Goal: Use online tool/utility: Utilize a website feature to perform a specific function

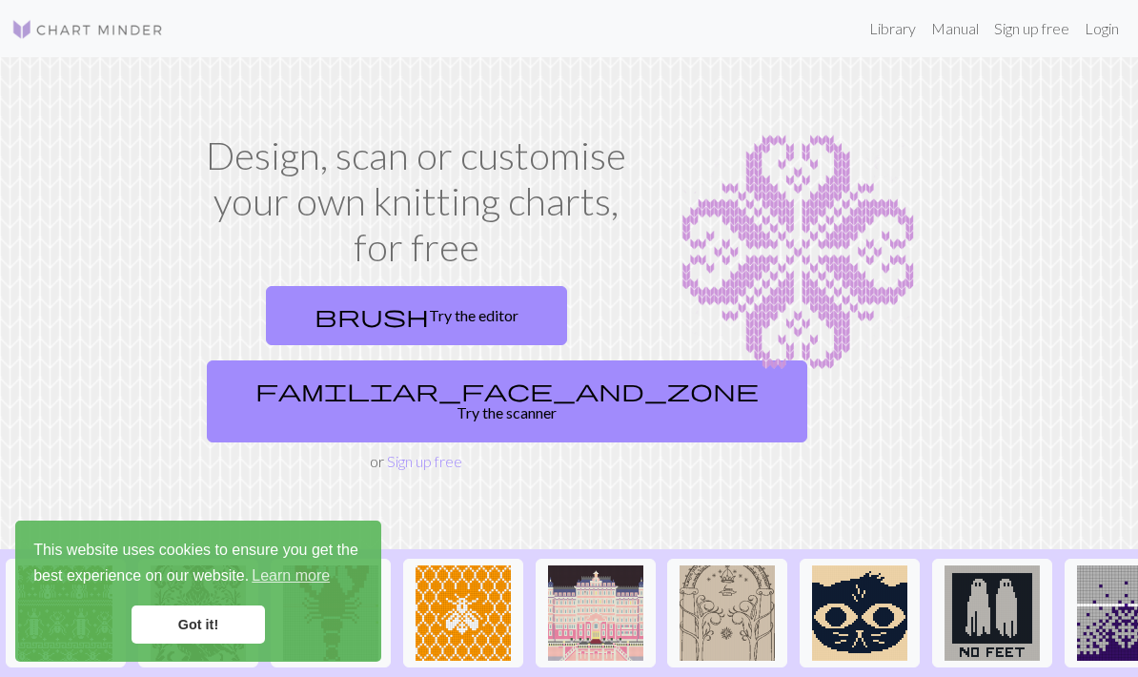
click at [479, 309] on link "brush Try the editor" at bounding box center [416, 315] width 301 height 59
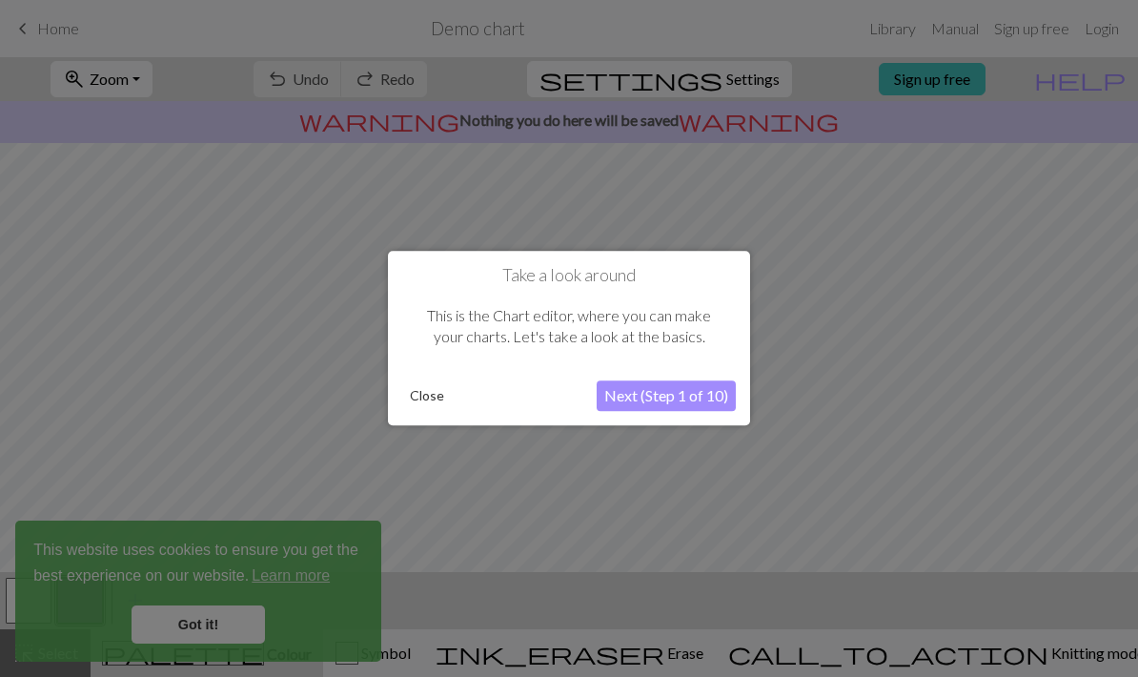
click at [418, 393] on button "Close" at bounding box center [427, 396] width 50 height 29
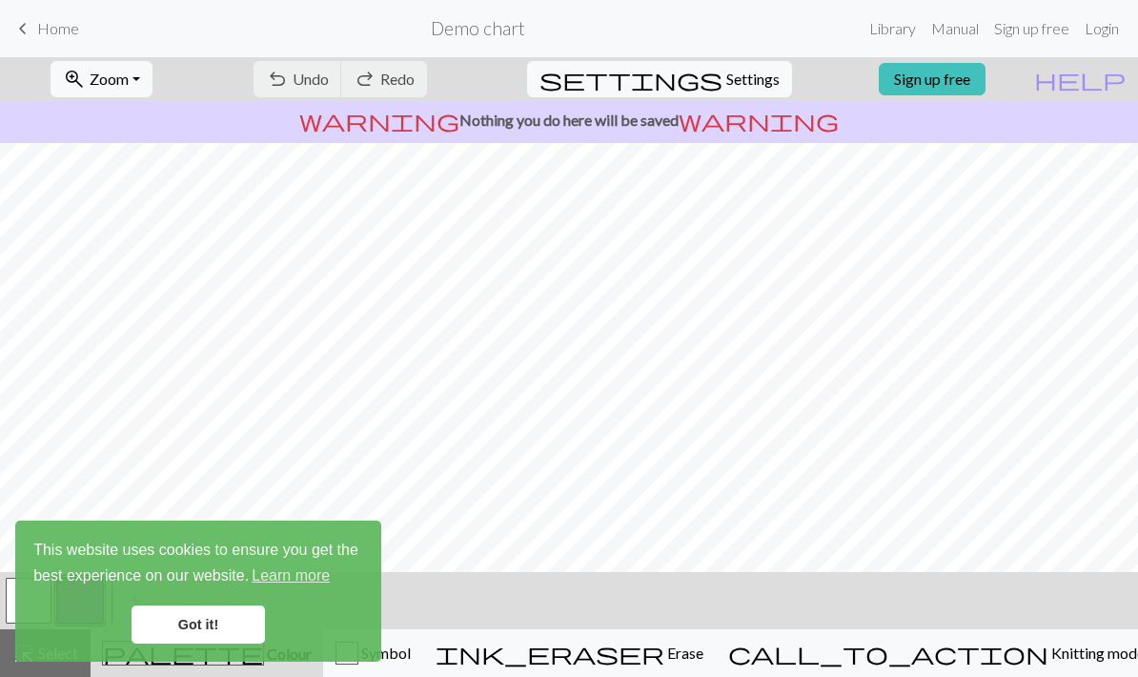
scroll to position [33, 0]
click at [213, 590] on span "This website uses cookies to ensure you get the best experience on our website.…" at bounding box center [198, 563] width 330 height 51
click at [190, 608] on link "Got it!" at bounding box center [198, 624] width 133 height 38
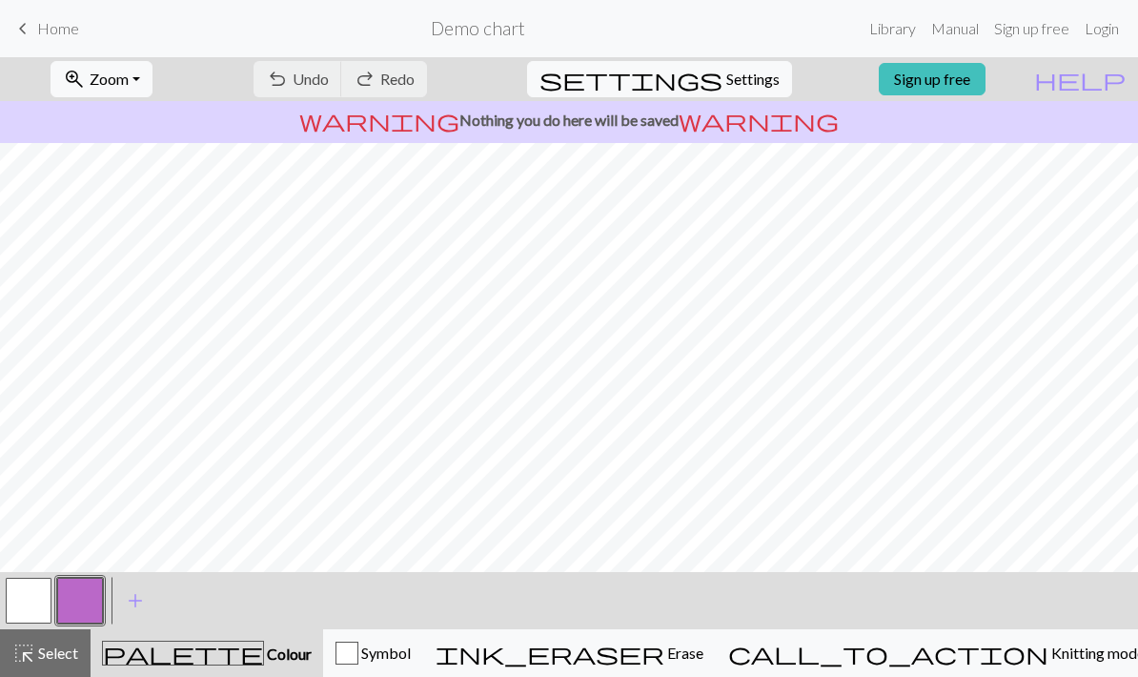
click at [1048, 660] on span "Knitting mode" at bounding box center [1096, 652] width 96 height 18
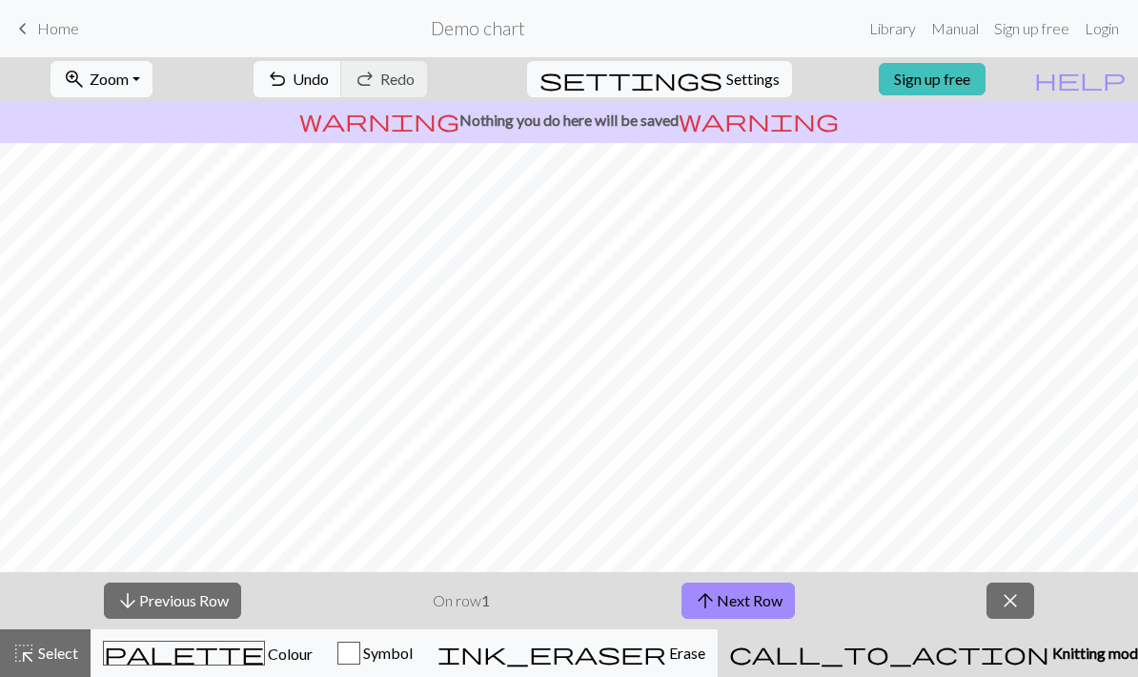
click at [1049, 648] on span "Knitting mode" at bounding box center [1097, 652] width 96 height 18
click at [1017, 584] on button "close" at bounding box center [1010, 600] width 48 height 36
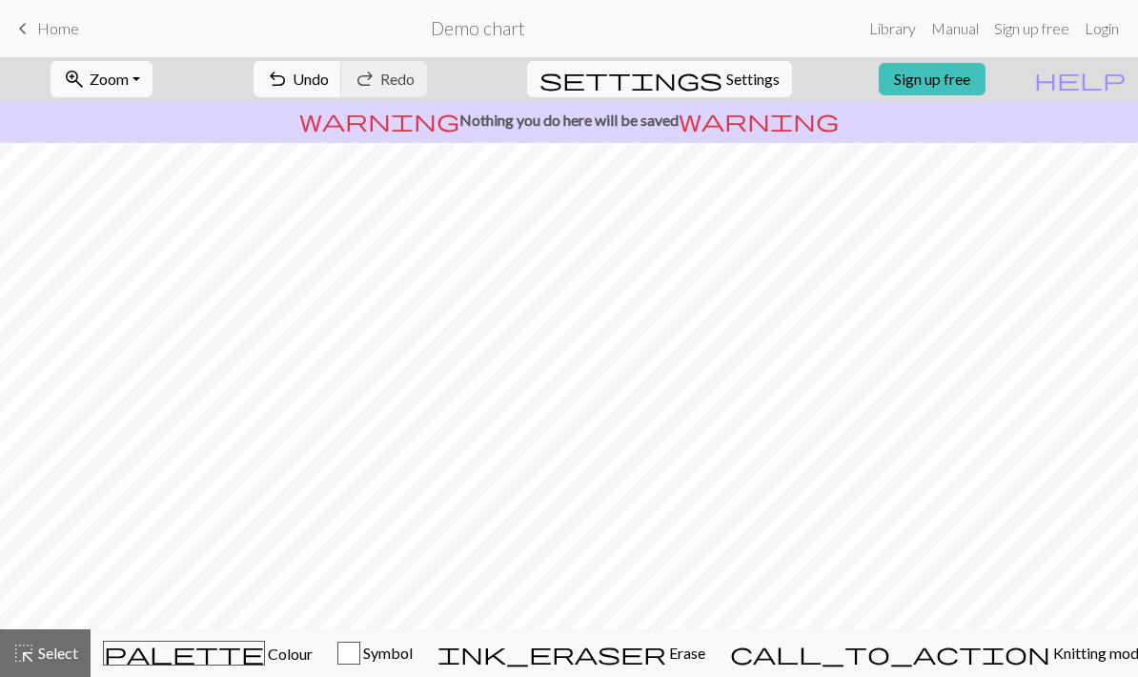
scroll to position [0, 0]
click at [1001, 633] on button "call_to_action Knitting mode Knitting mode" at bounding box center [938, 653] width 441 height 48
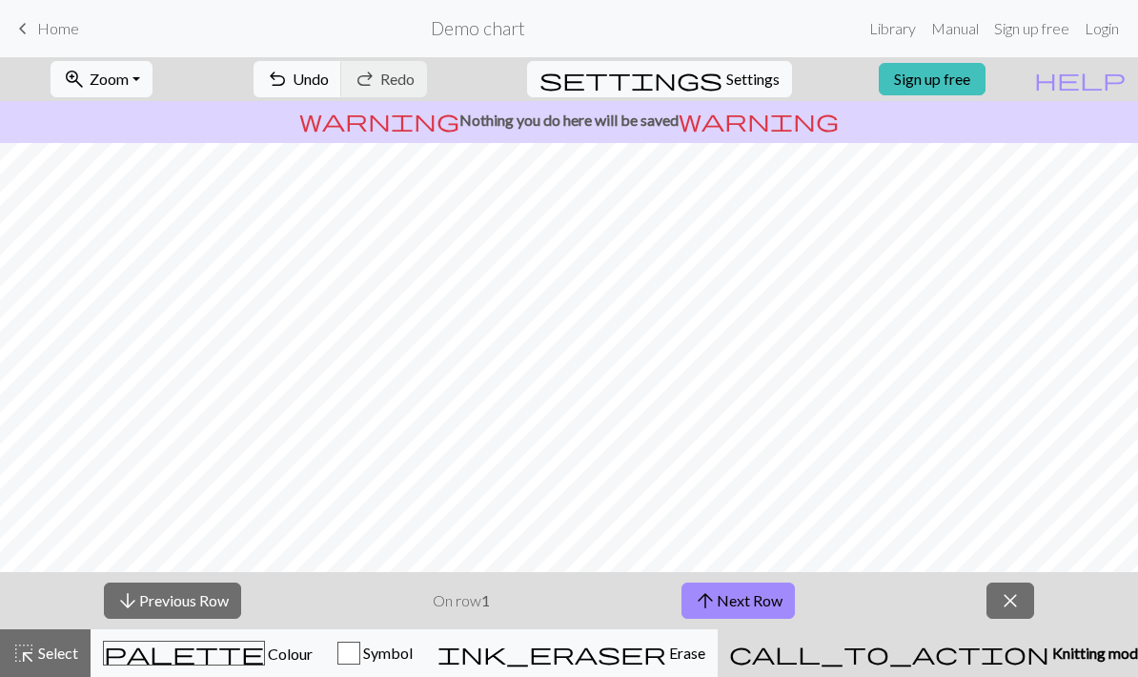
click at [762, 597] on button "arrow_upward Next Row" at bounding box center [737, 600] width 113 height 36
click at [757, 597] on button "arrow_upward Next Row" at bounding box center [737, 600] width 113 height 36
click at [757, 598] on button "arrow_upward Next Row" at bounding box center [737, 600] width 113 height 36
click at [756, 598] on button "arrow_upward Next Row" at bounding box center [737, 600] width 113 height 36
click at [1020, 613] on span "close" at bounding box center [1010, 600] width 23 height 27
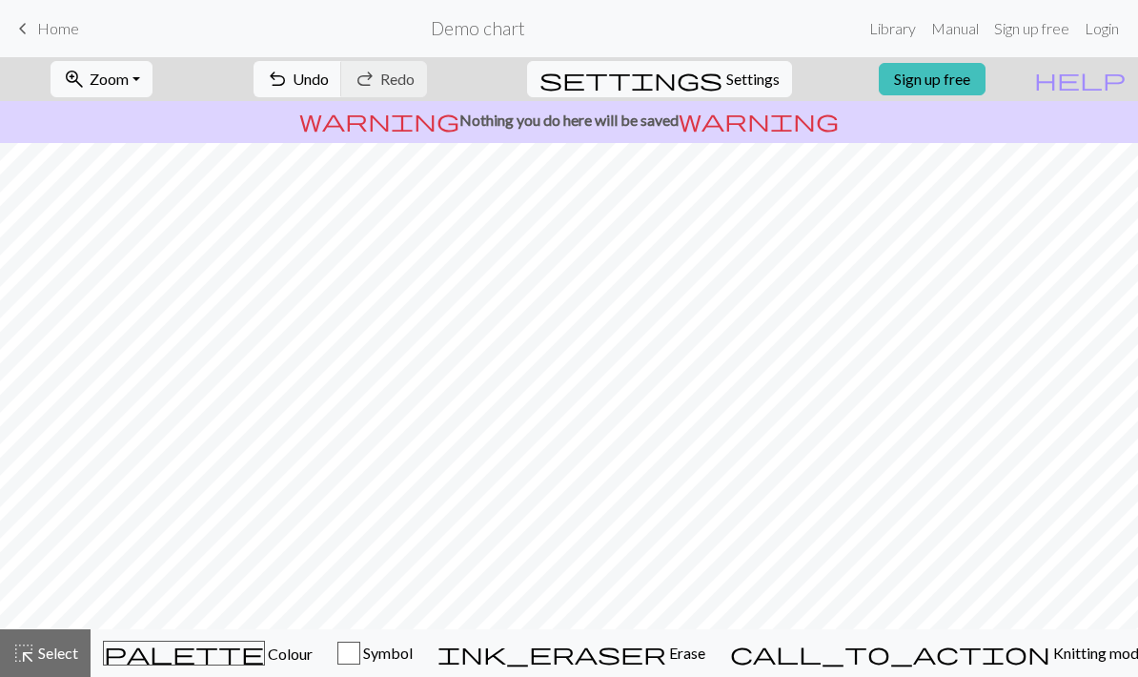
click at [68, 638] on button "highlight_alt Select Select" at bounding box center [45, 653] width 91 height 48
click at [67, 636] on button "highlight_alt Select Select" at bounding box center [45, 653] width 91 height 48
click at [726, 74] on span "Settings" at bounding box center [752, 79] width 53 height 23
select select "aran"
select select "flat"
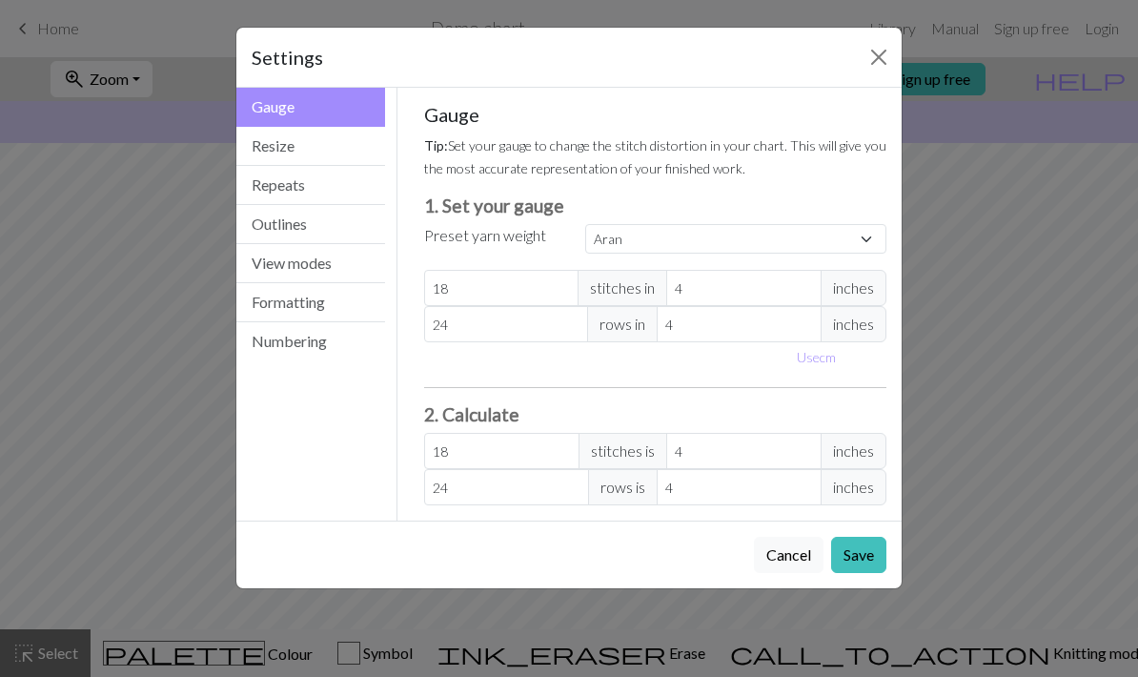
click at [255, 210] on button "Outlines" at bounding box center [310, 224] width 149 height 39
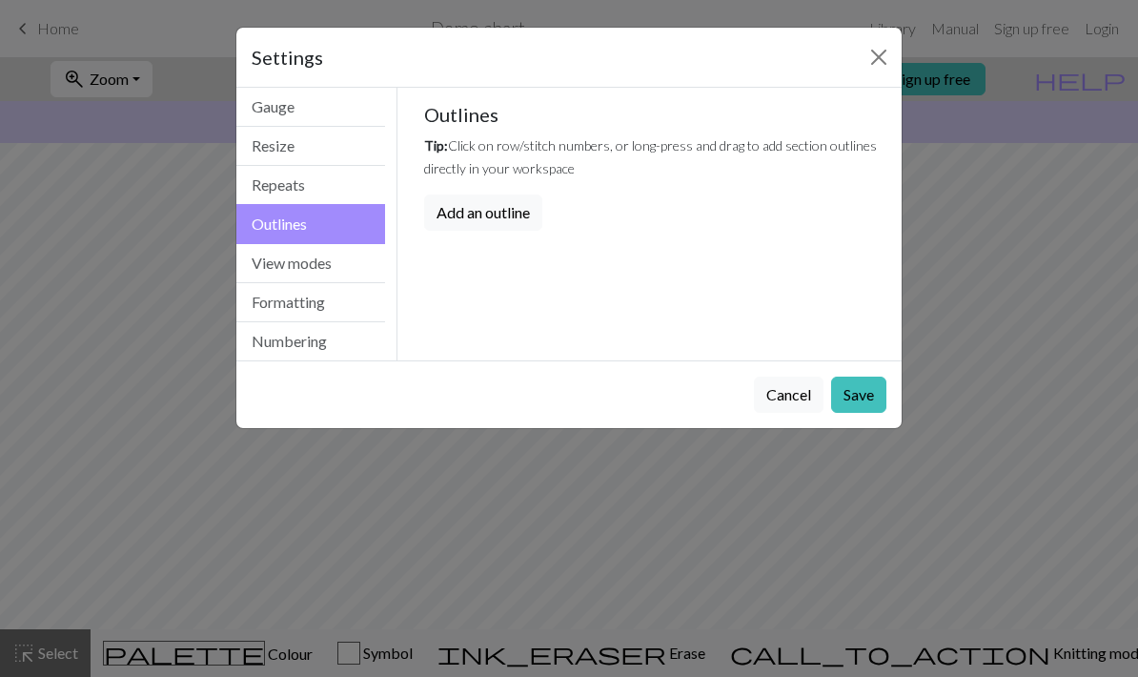
click at [259, 275] on button "View modes" at bounding box center [310, 263] width 149 height 39
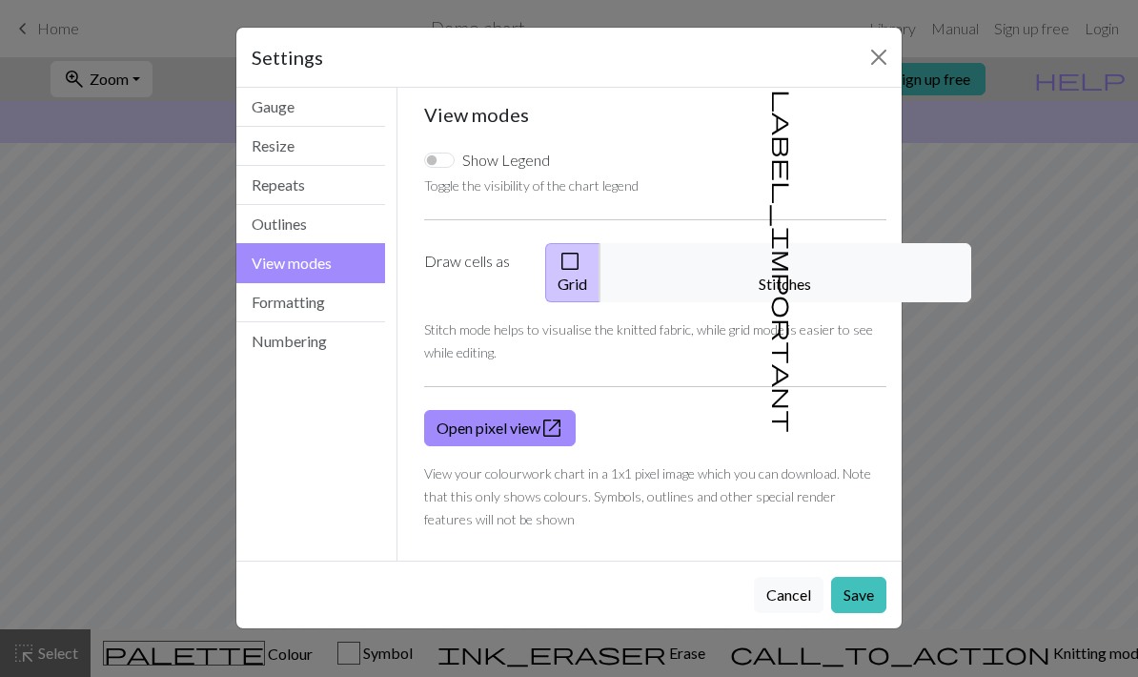
click at [262, 314] on button "Formatting" at bounding box center [310, 302] width 149 height 39
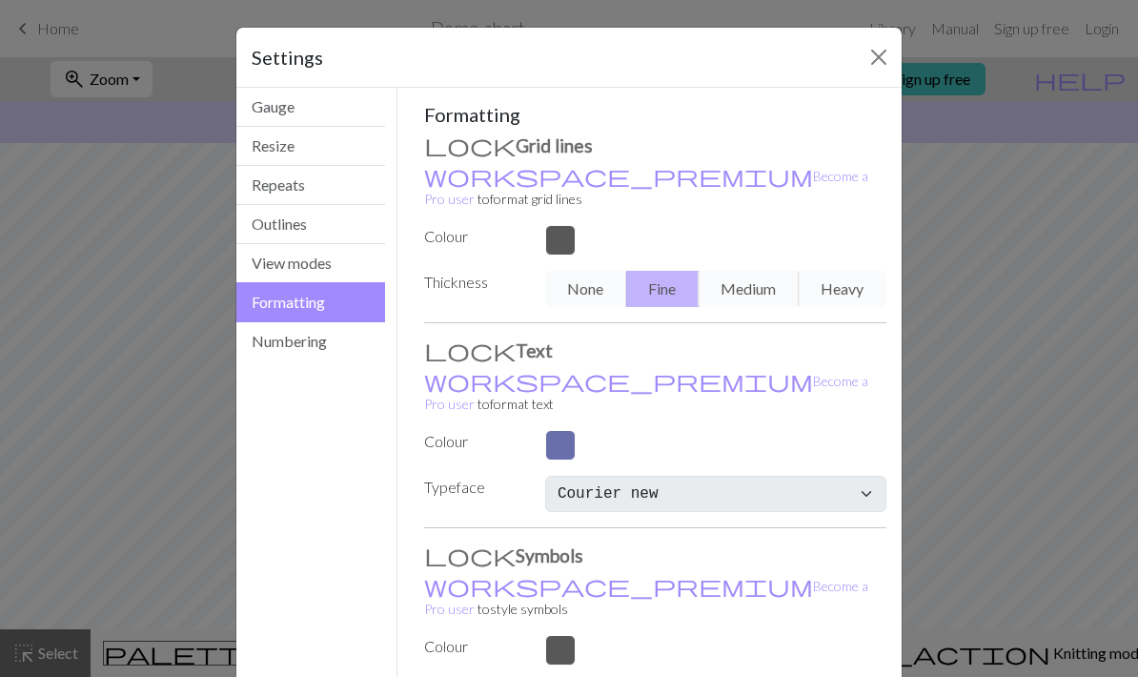
click at [263, 346] on button "Numbering" at bounding box center [310, 341] width 149 height 38
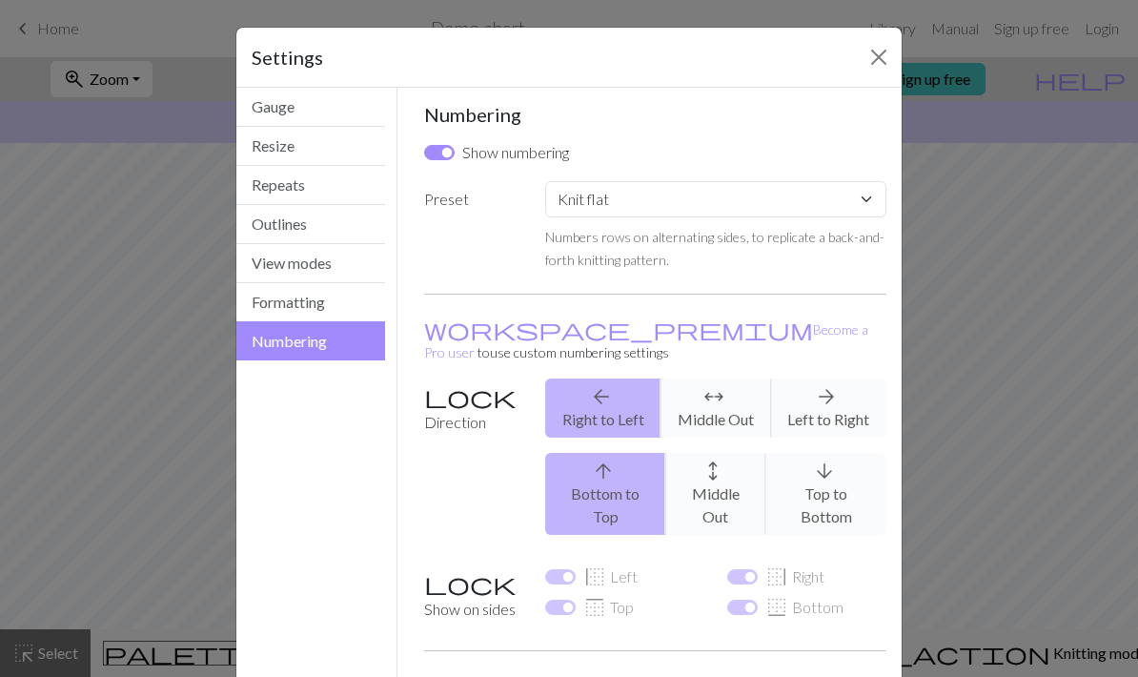
click at [287, 260] on button "View modes" at bounding box center [310, 263] width 149 height 39
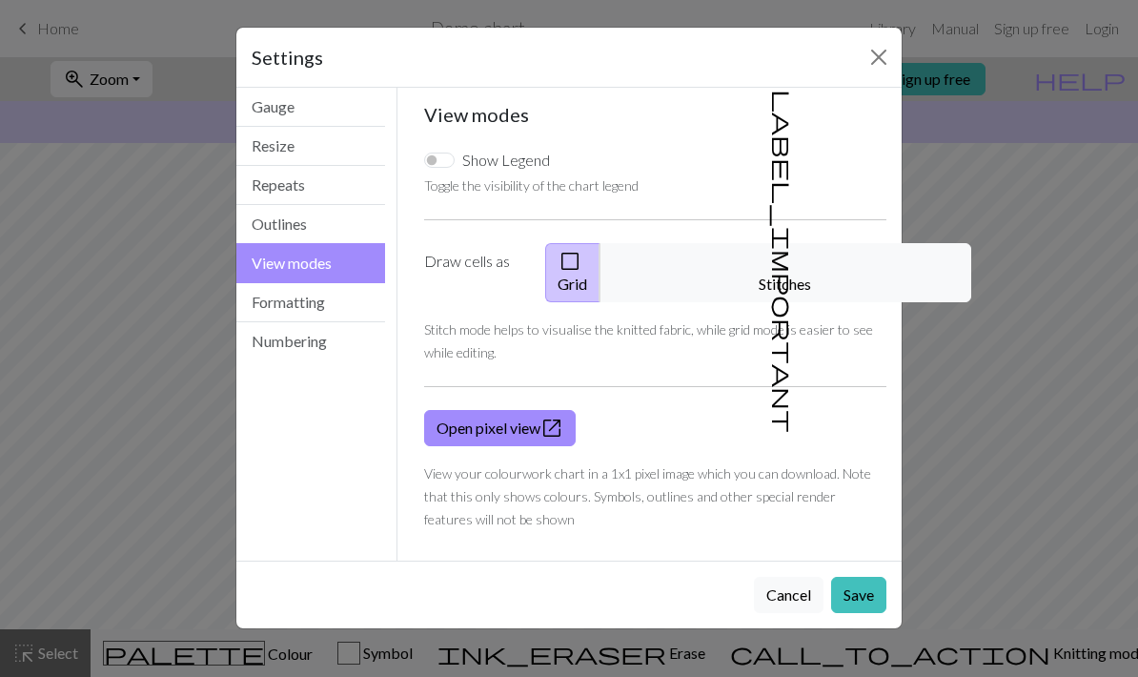
click at [285, 249] on button "View modes" at bounding box center [310, 263] width 149 height 40
click at [285, 248] on button "View modes" at bounding box center [310, 263] width 149 height 40
click at [250, 224] on button "Outlines" at bounding box center [310, 224] width 149 height 39
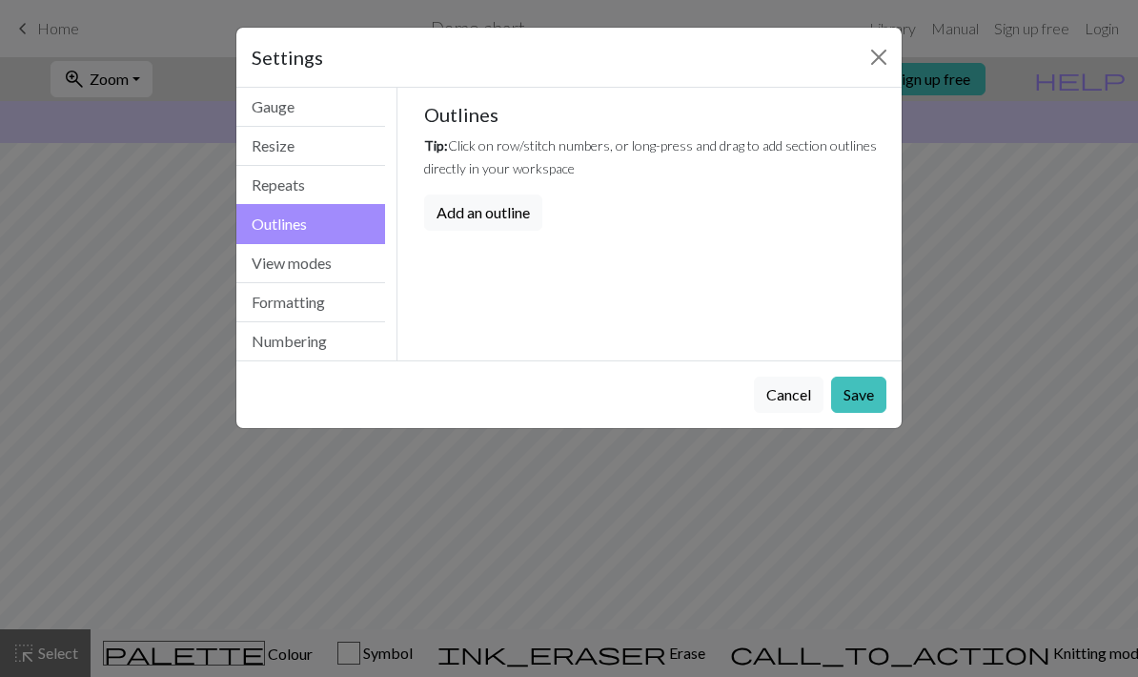
click at [271, 183] on button "Repeats" at bounding box center [310, 185] width 149 height 39
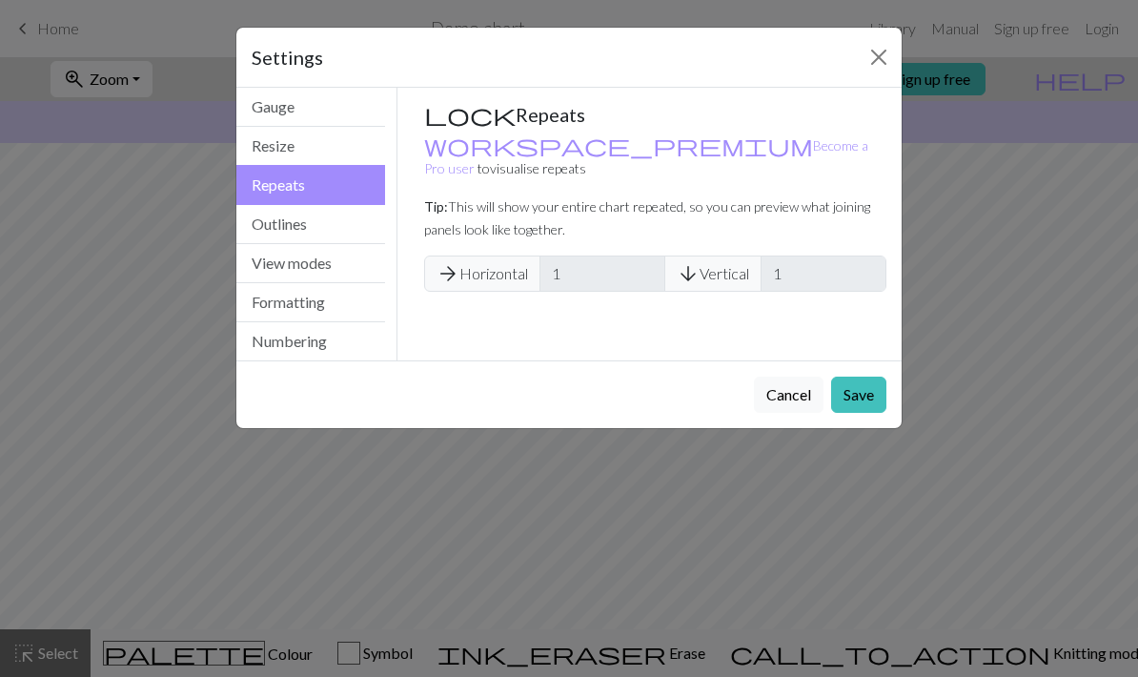
click at [252, 152] on button "Resize" at bounding box center [310, 146] width 149 height 39
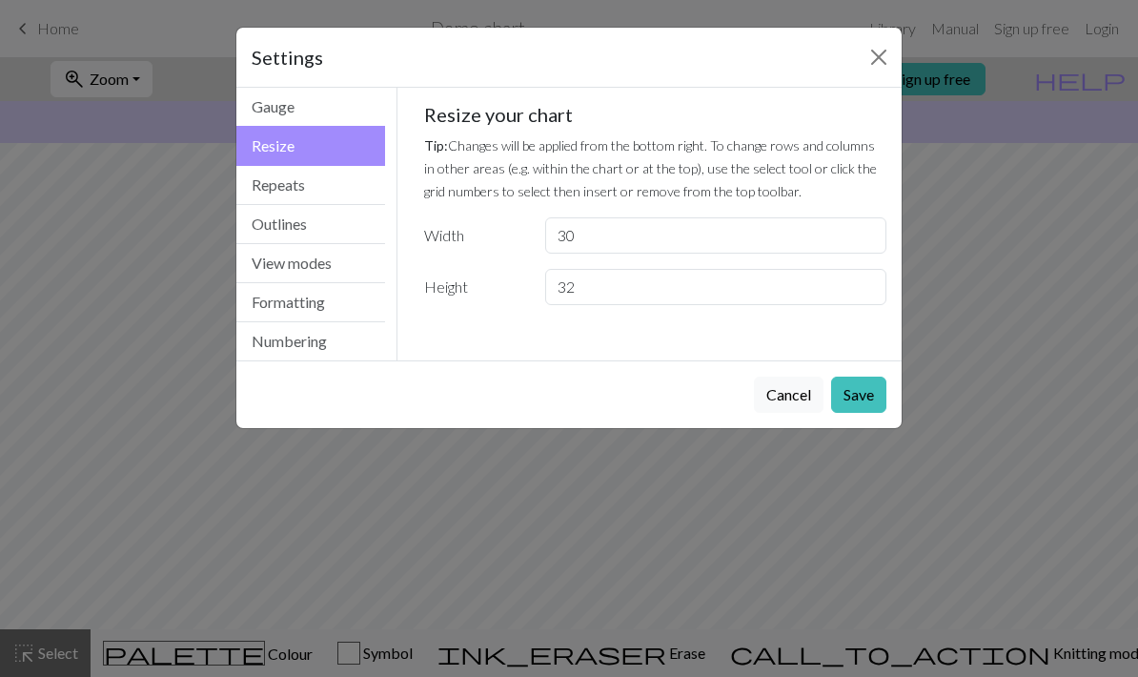
click at [257, 112] on button "Gauge" at bounding box center [310, 107] width 149 height 39
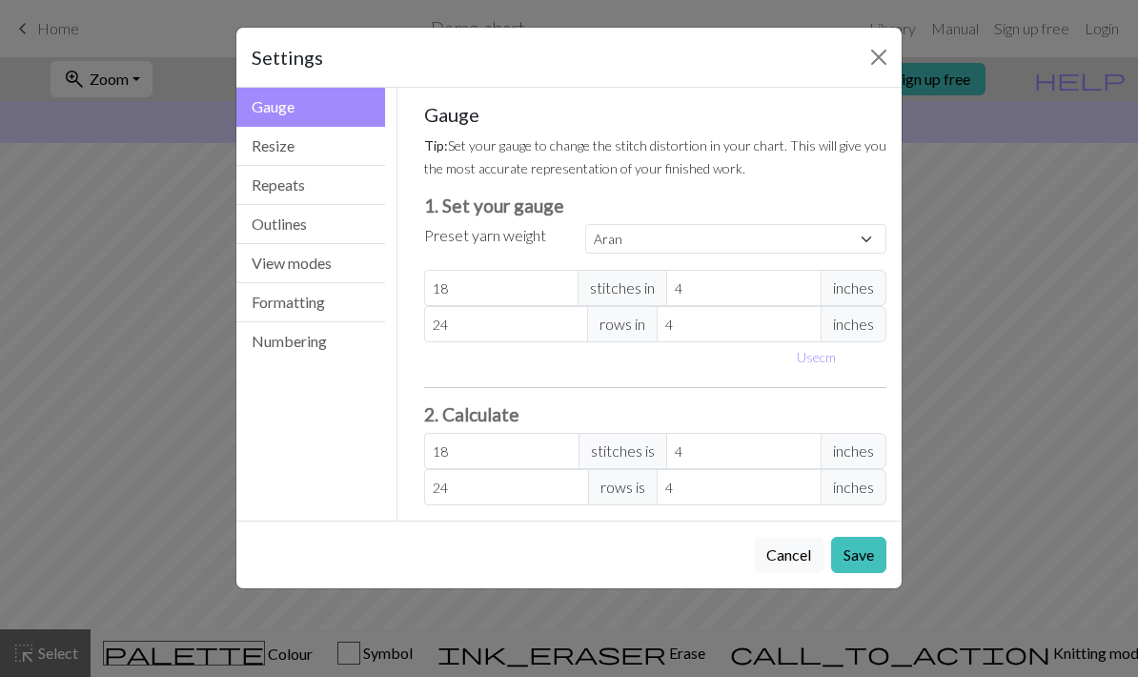
click at [889, 49] on button "Close" at bounding box center [878, 57] width 30 height 30
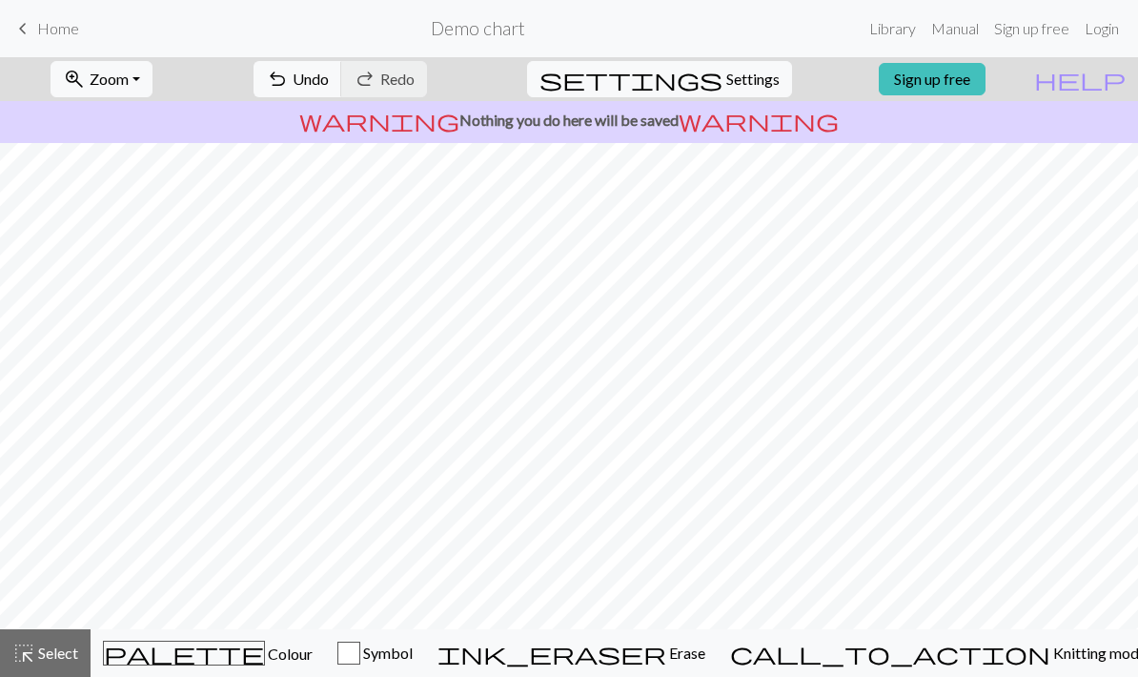
click at [30, 20] on span "keyboard_arrow_left" at bounding box center [22, 28] width 23 height 27
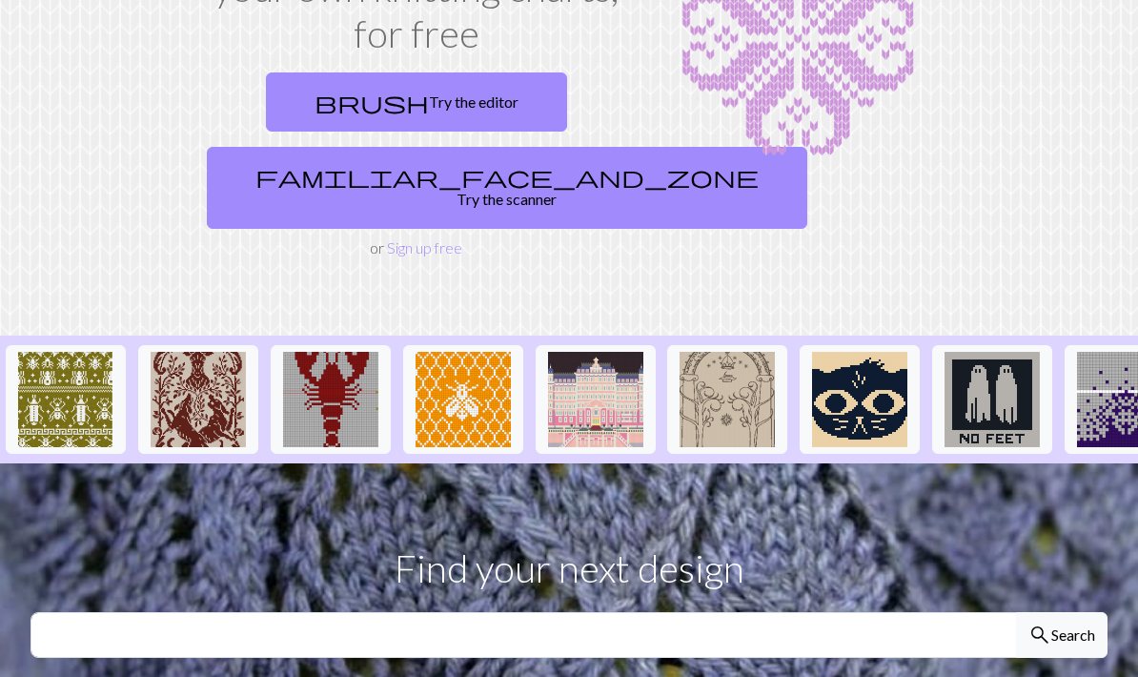
scroll to position [228, 0]
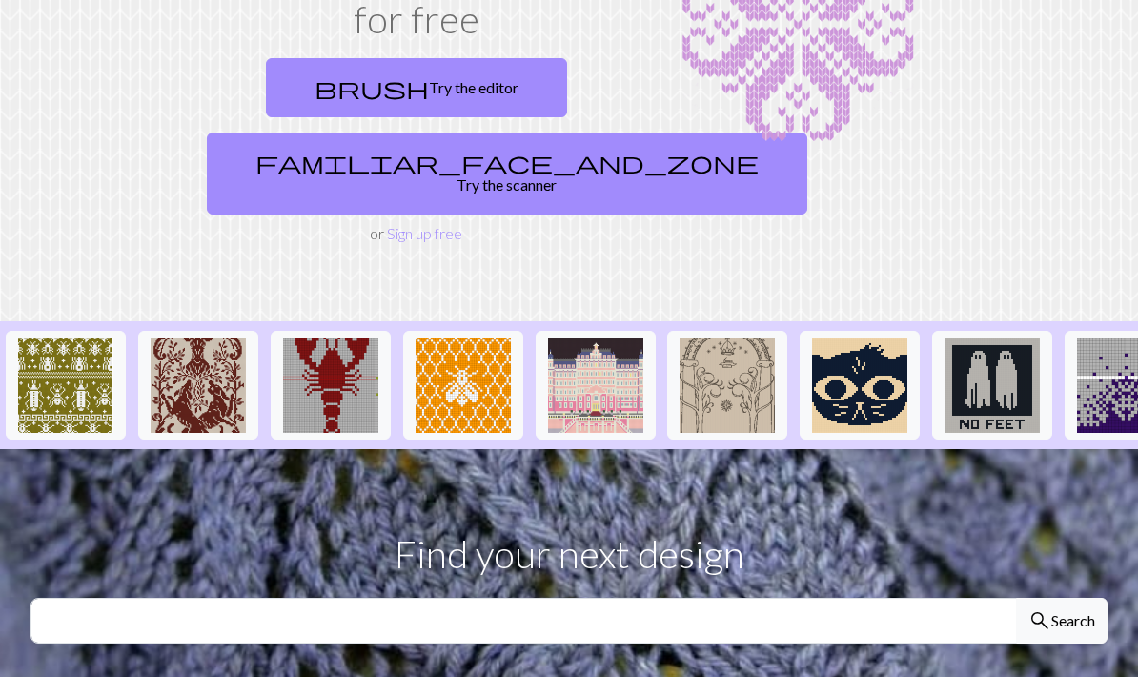
click at [365, 151] on span "familiar_face_and_zone" at bounding box center [506, 162] width 503 height 27
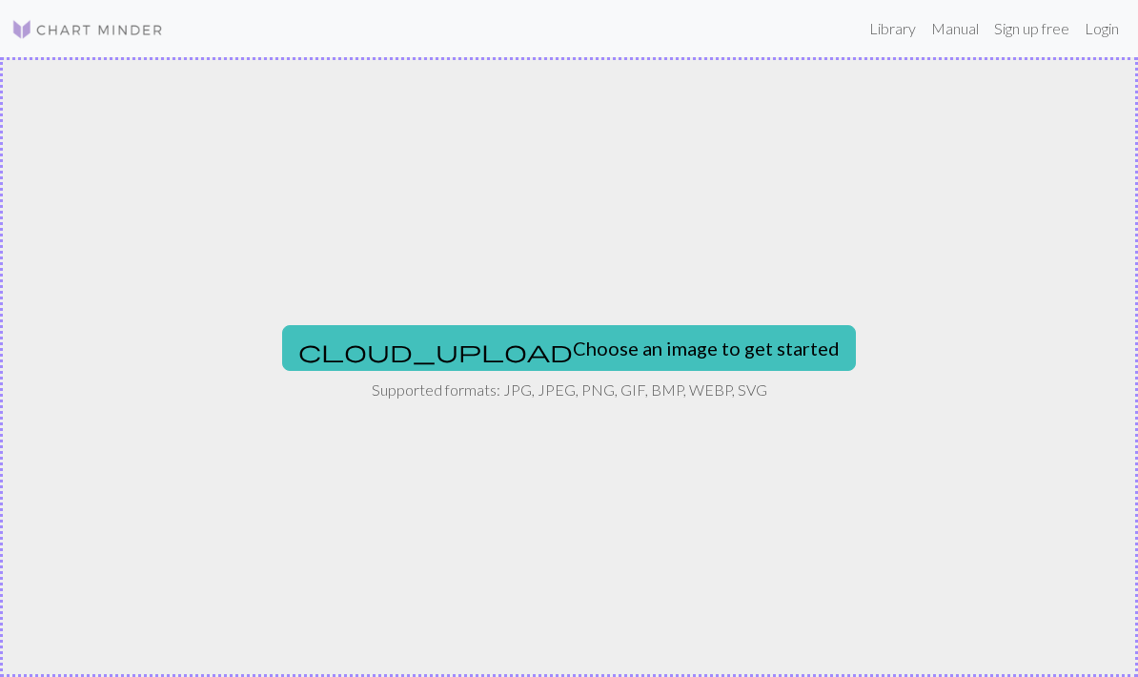
click at [680, 331] on button "cloud_upload Choose an image to get started" at bounding box center [569, 348] width 574 height 46
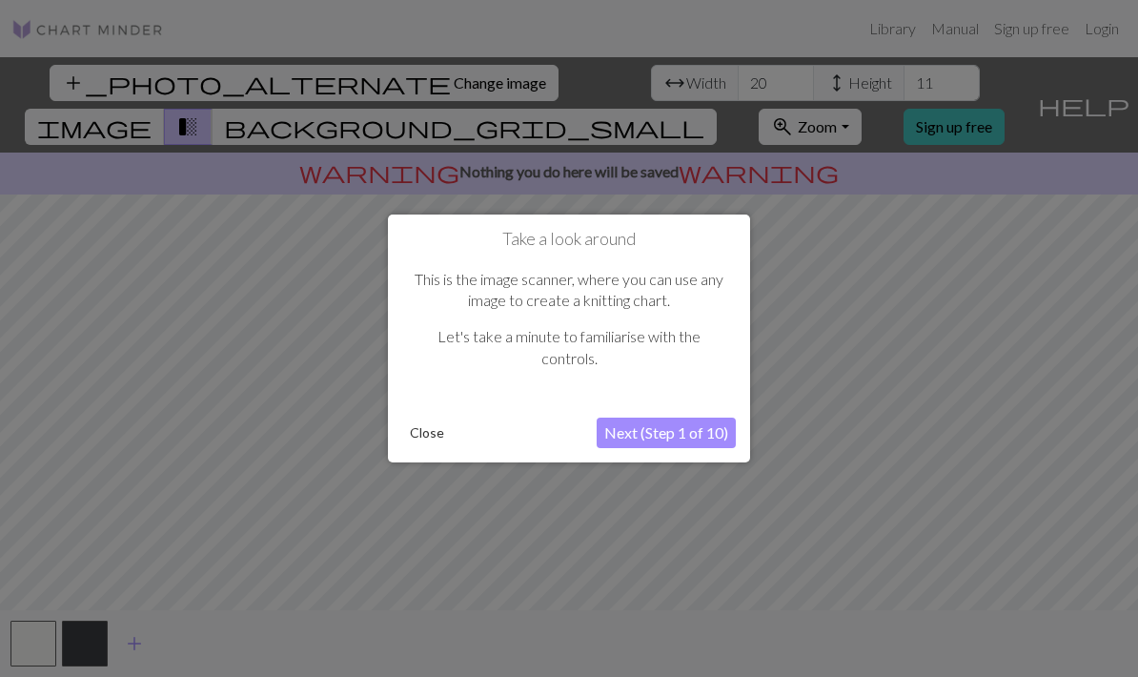
click at [710, 422] on button "Next (Step 1 of 10)" at bounding box center [666, 432] width 139 height 30
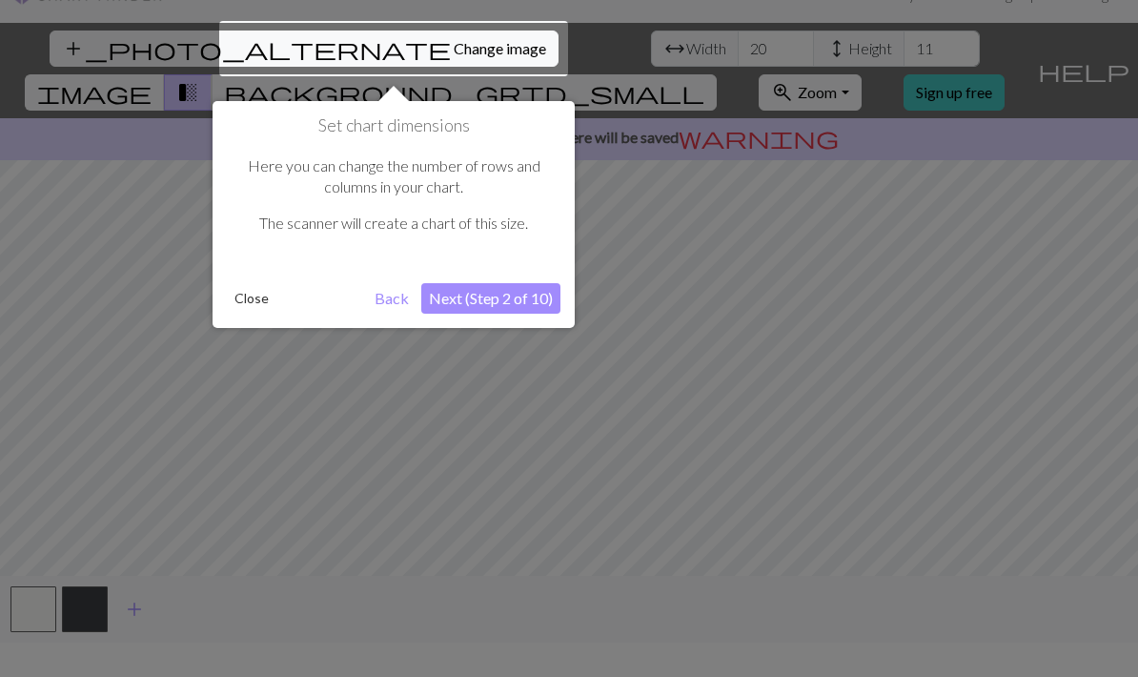
scroll to position [36, 0]
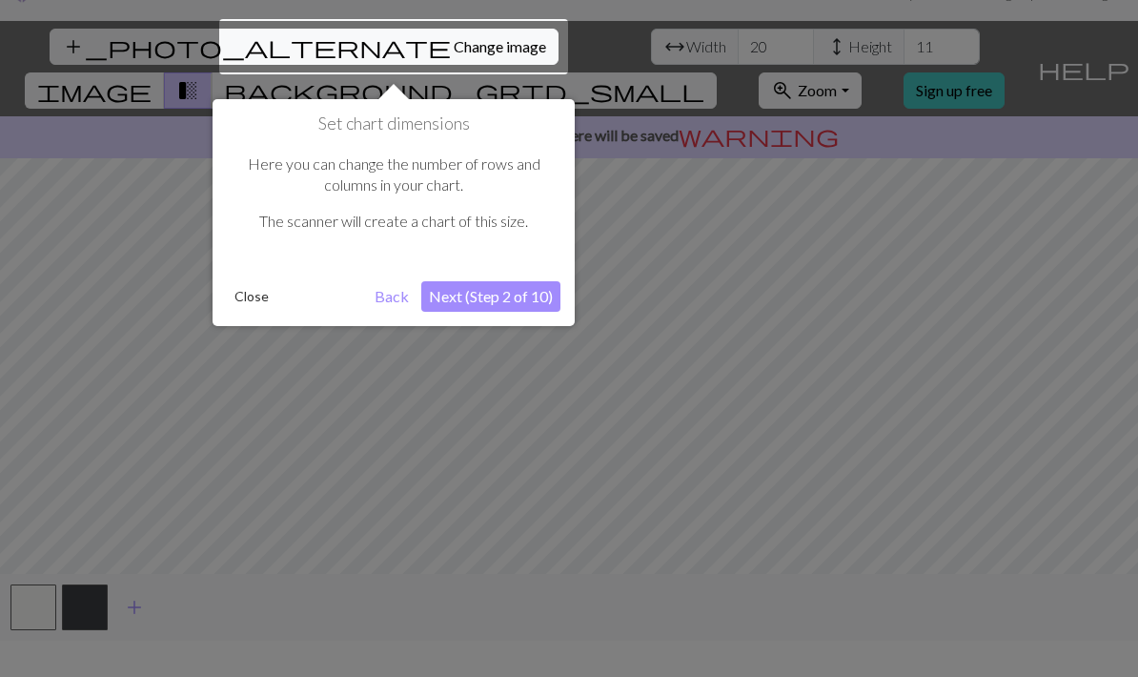
click at [532, 284] on button "Next (Step 2 of 10)" at bounding box center [490, 296] width 139 height 30
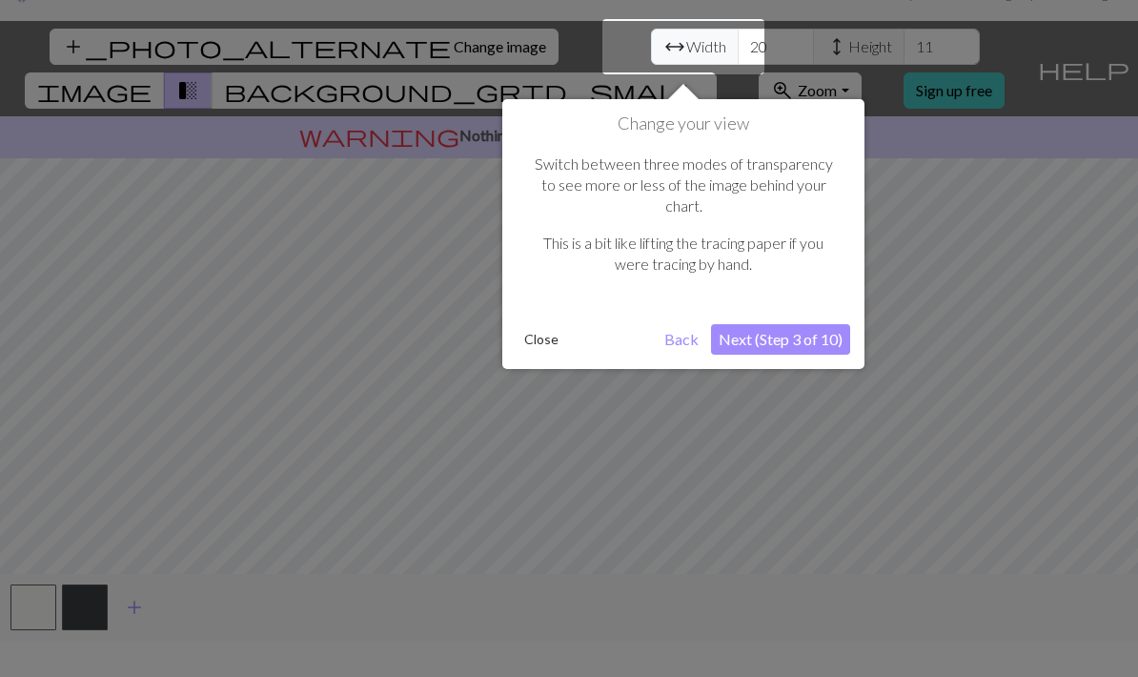
click at [782, 324] on button "Next (Step 3 of 10)" at bounding box center [780, 339] width 139 height 30
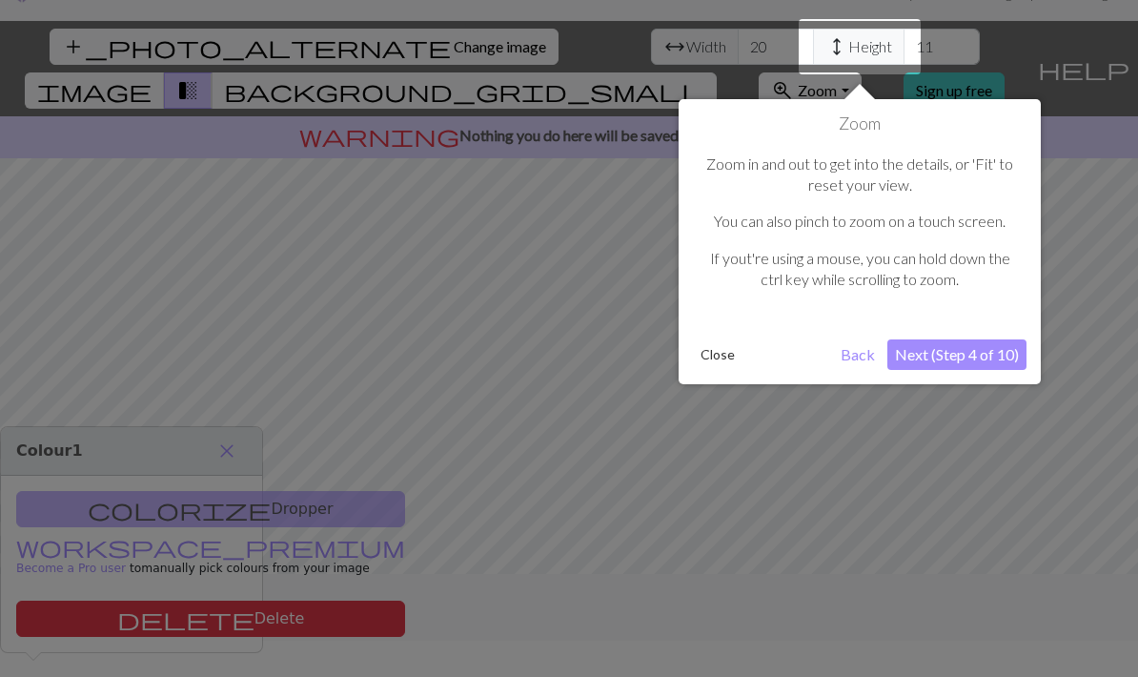
click at [980, 365] on button "Next (Step 4 of 10)" at bounding box center [956, 354] width 139 height 30
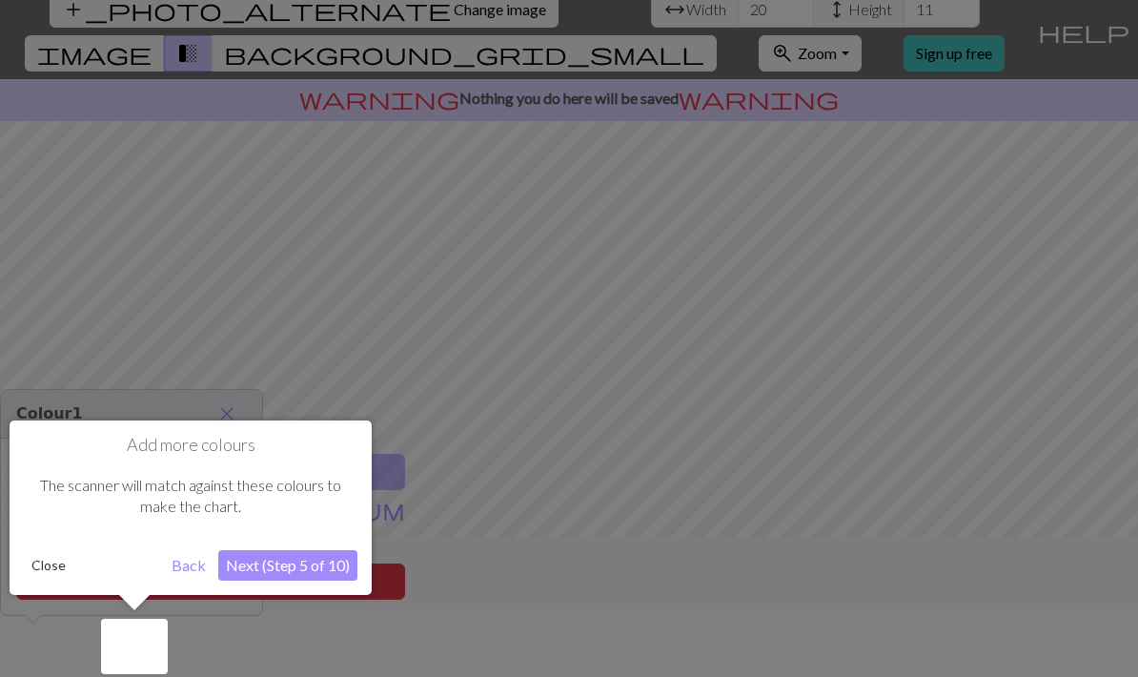
scroll to position [76, 0]
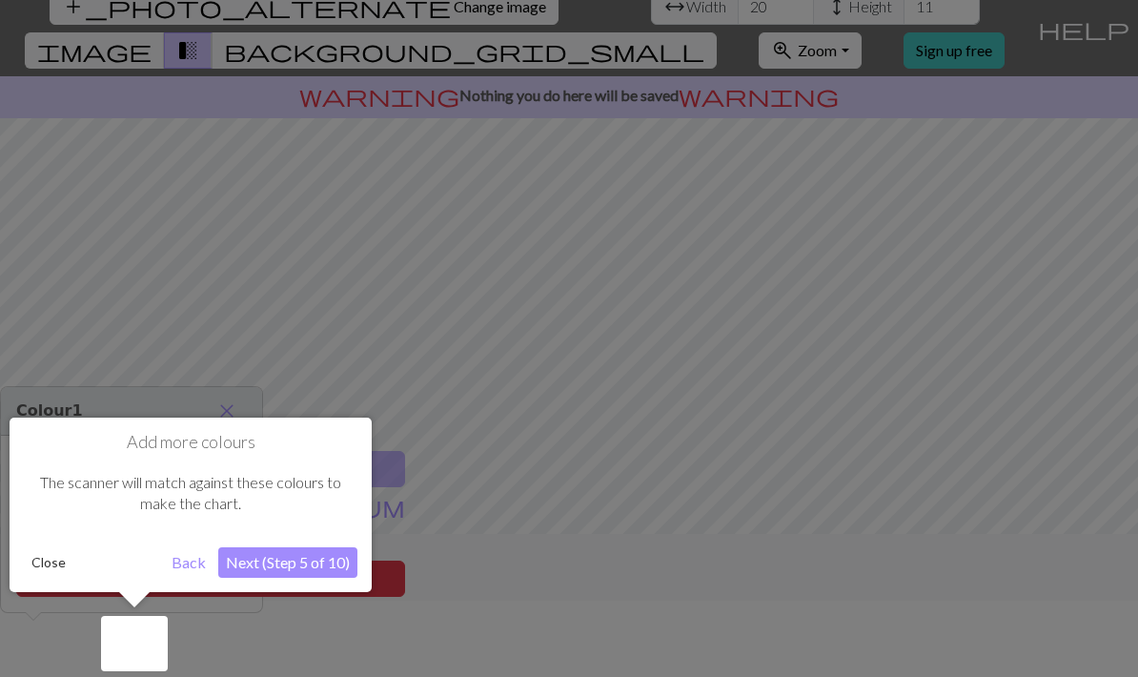
click at [284, 557] on button "Next (Step 5 of 10)" at bounding box center [287, 562] width 139 height 30
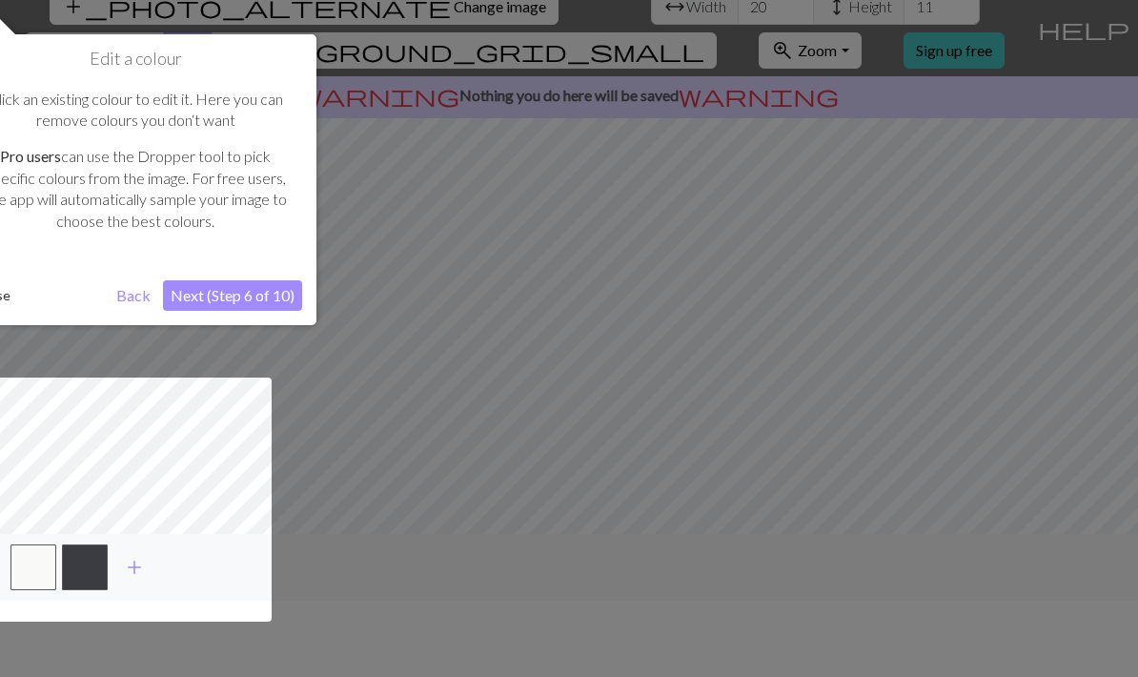
click at [261, 282] on button "Next (Step 6 of 10)" at bounding box center [232, 295] width 139 height 30
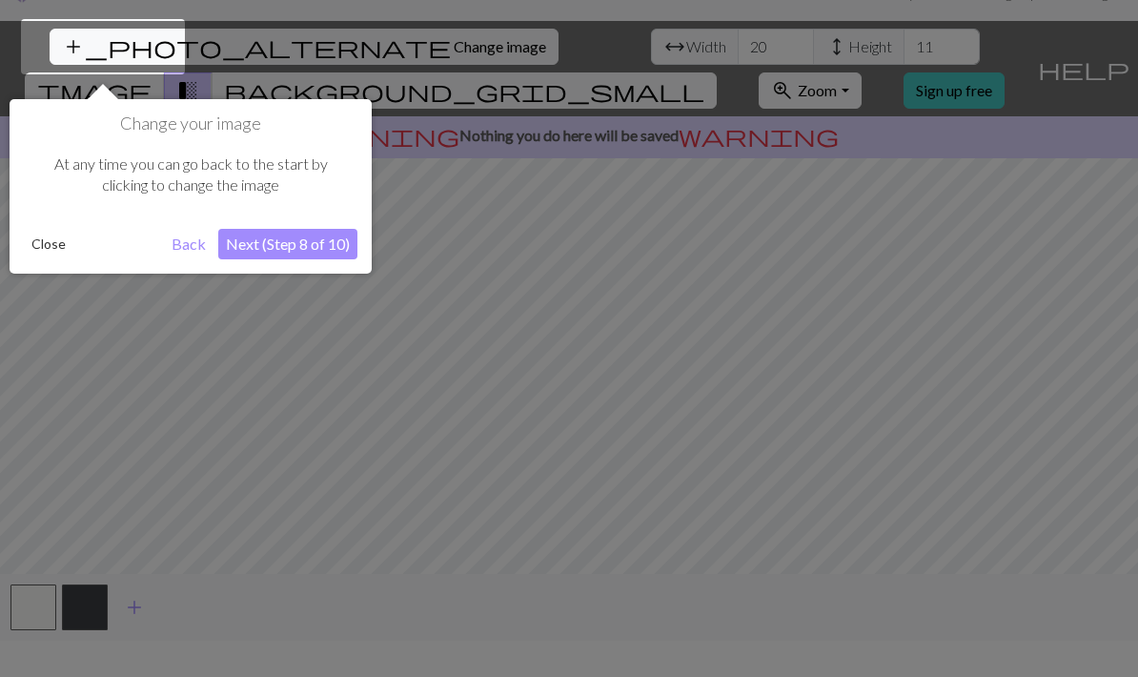
click at [274, 235] on button "Next (Step 8 of 10)" at bounding box center [287, 244] width 139 height 30
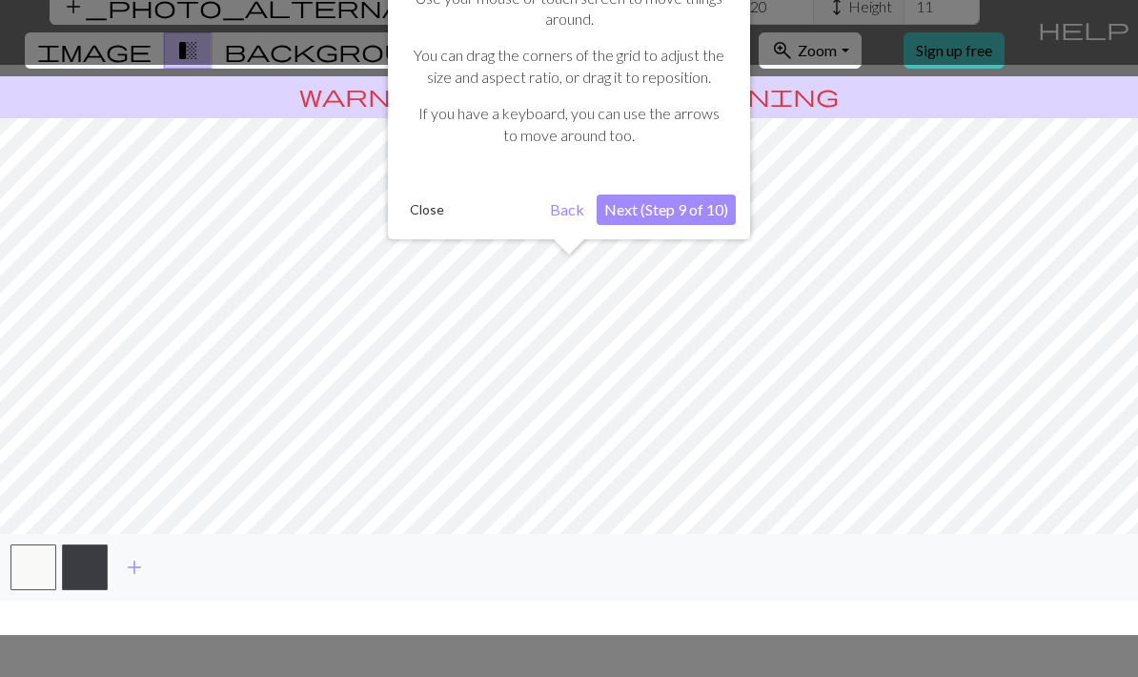
click at [721, 217] on button "Next (Step 9 of 10)" at bounding box center [666, 209] width 139 height 30
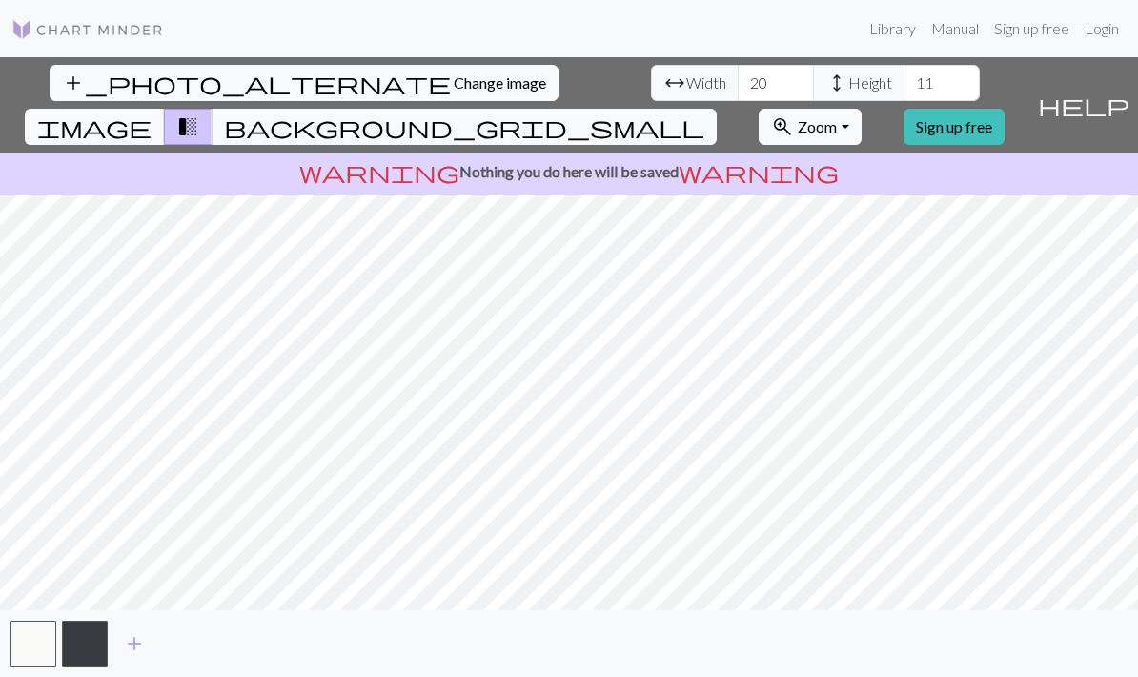
scroll to position [30, 0]
click at [738, 65] on input "20" at bounding box center [776, 83] width 76 height 36
type input "2"
type input "100"
click at [903, 65] on input "11" at bounding box center [941, 83] width 76 height 36
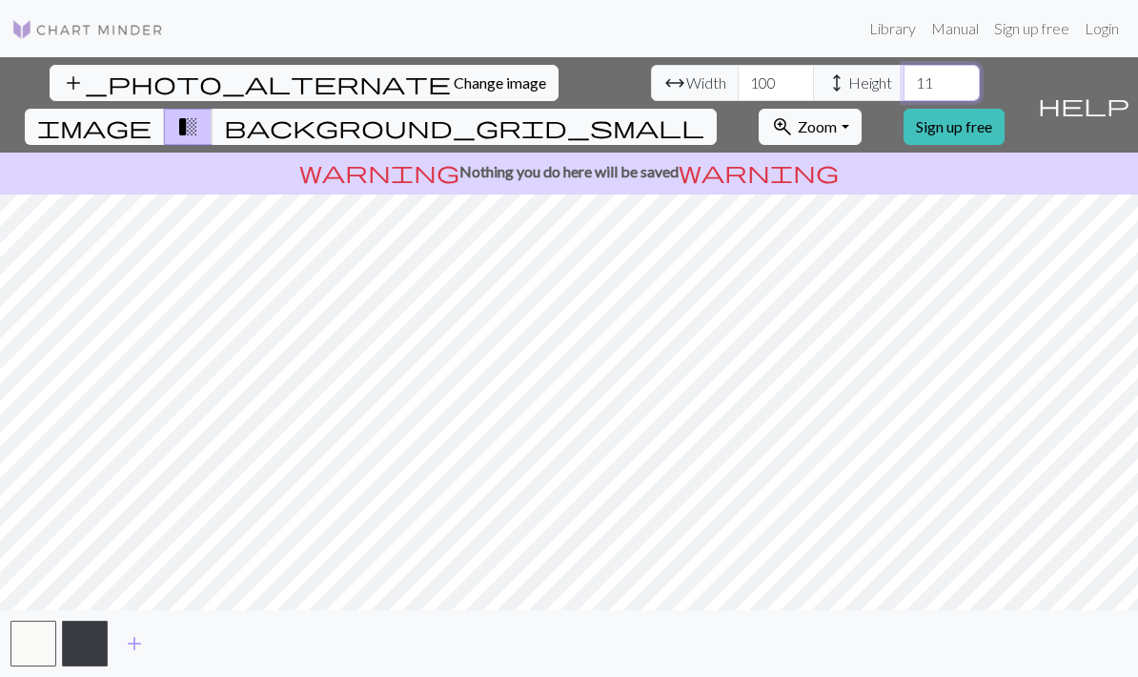
type input "1"
type input "100"
click at [837, 117] on span "Zoom" at bounding box center [817, 126] width 39 height 18
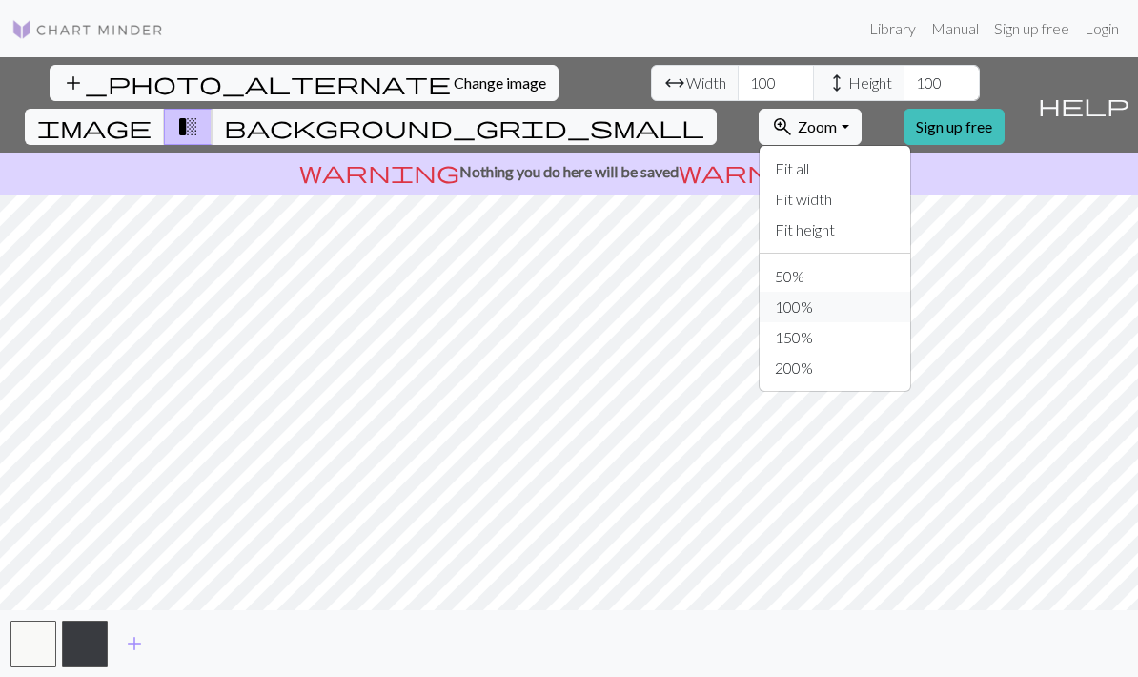
click at [894, 292] on button "100%" at bounding box center [835, 307] width 151 height 30
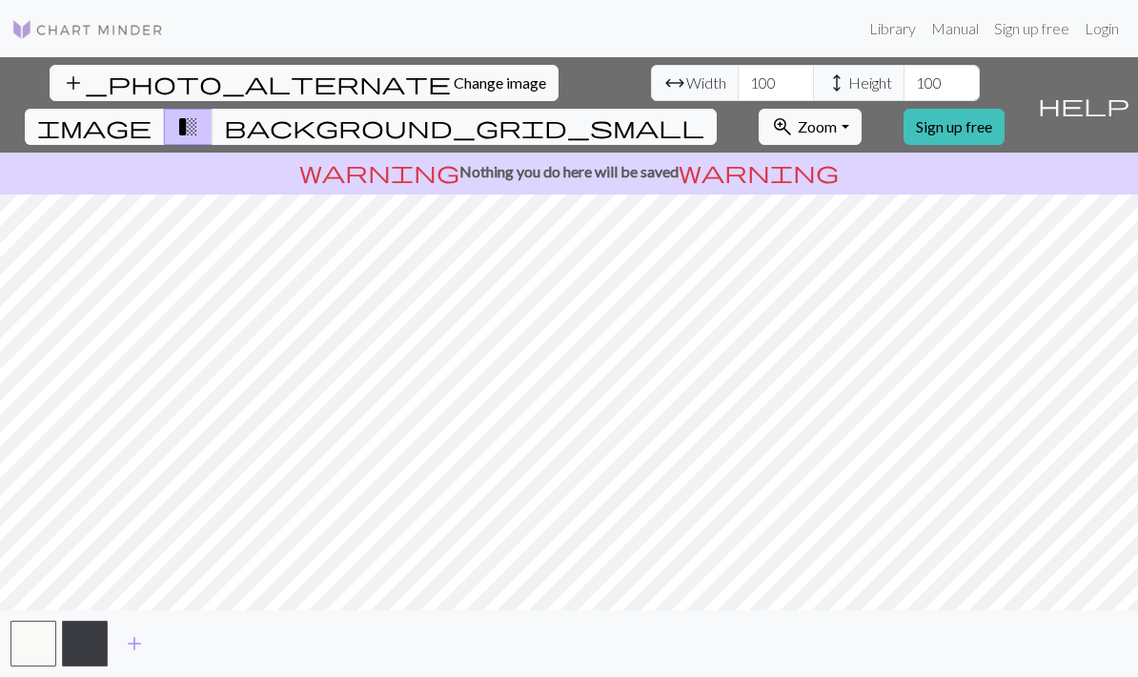
click at [700, 158] on span "warning" at bounding box center [759, 171] width 160 height 27
click at [454, 73] on span "Change image" at bounding box center [500, 82] width 92 height 18
click at [165, 109] on button "image" at bounding box center [95, 127] width 140 height 36
click at [199, 113] on span "transition_fade" at bounding box center [187, 126] width 23 height 27
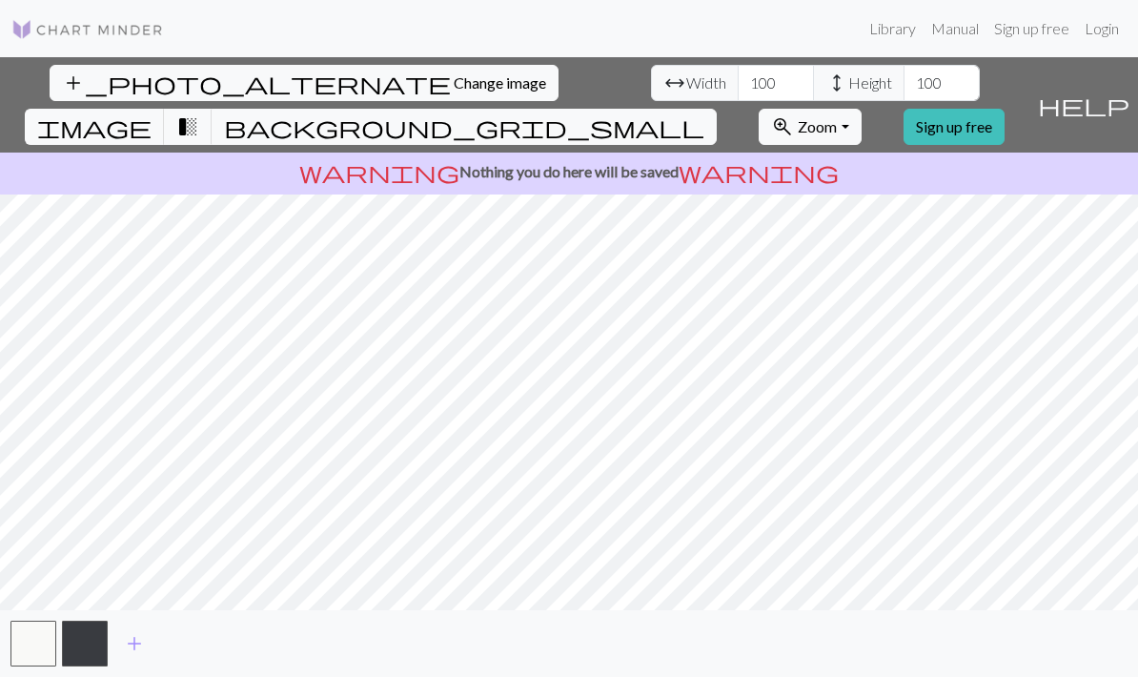
click at [704, 113] on span "background_grid_small" at bounding box center [464, 126] width 480 height 27
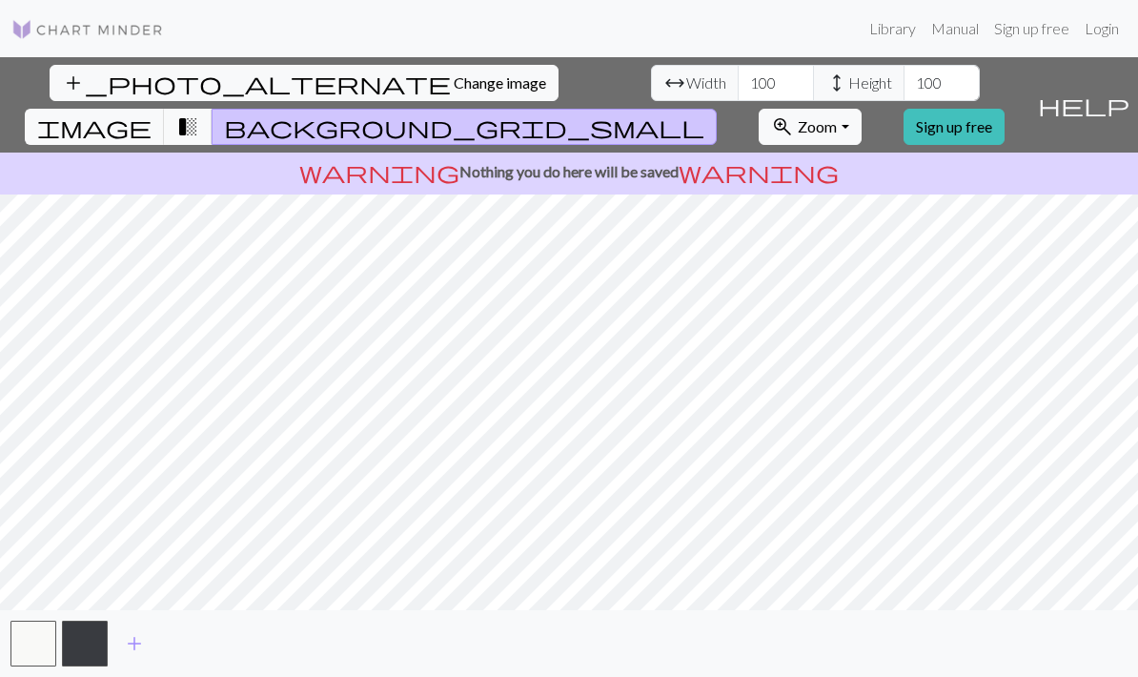
click at [213, 109] on button "transition_fade" at bounding box center [188, 127] width 49 height 36
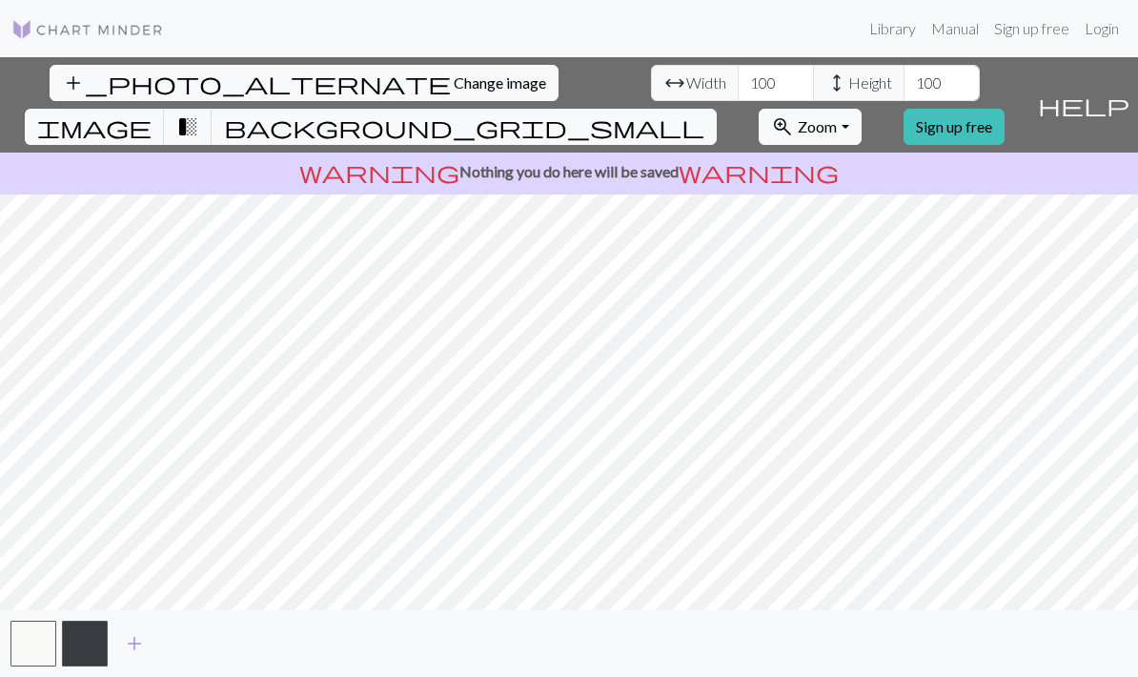
click at [199, 113] on span "transition_fade" at bounding box center [187, 126] width 23 height 27
click at [704, 113] on span "background_grid_small" at bounding box center [464, 126] width 480 height 27
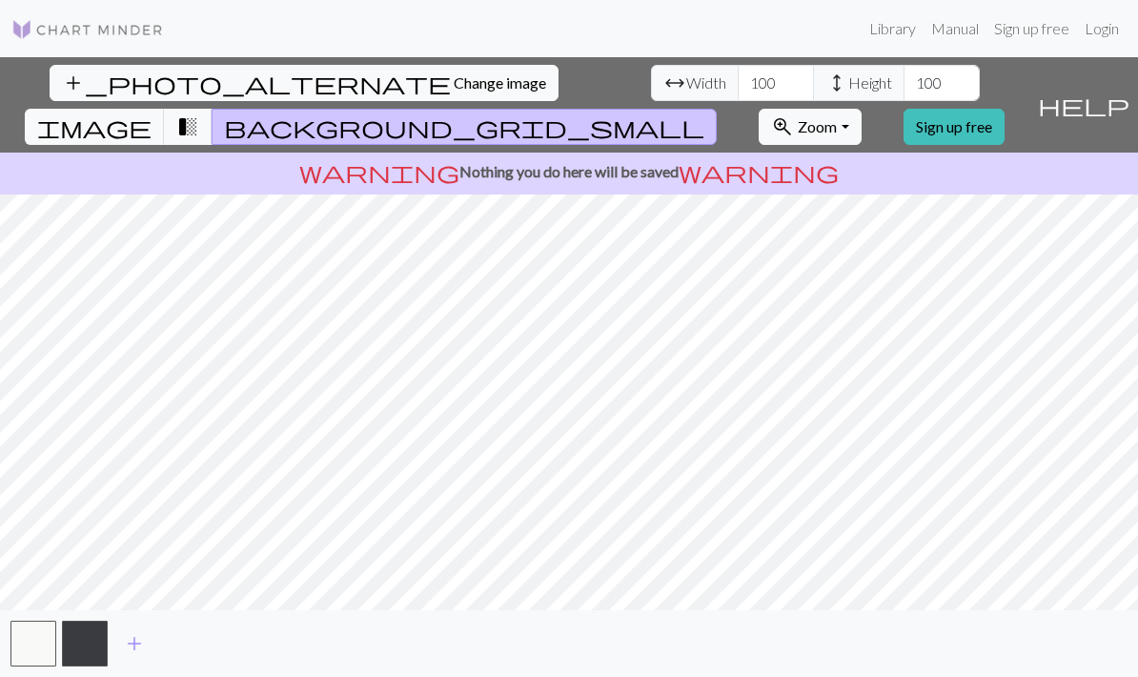
click at [199, 113] on span "transition_fade" at bounding box center [187, 126] width 23 height 27
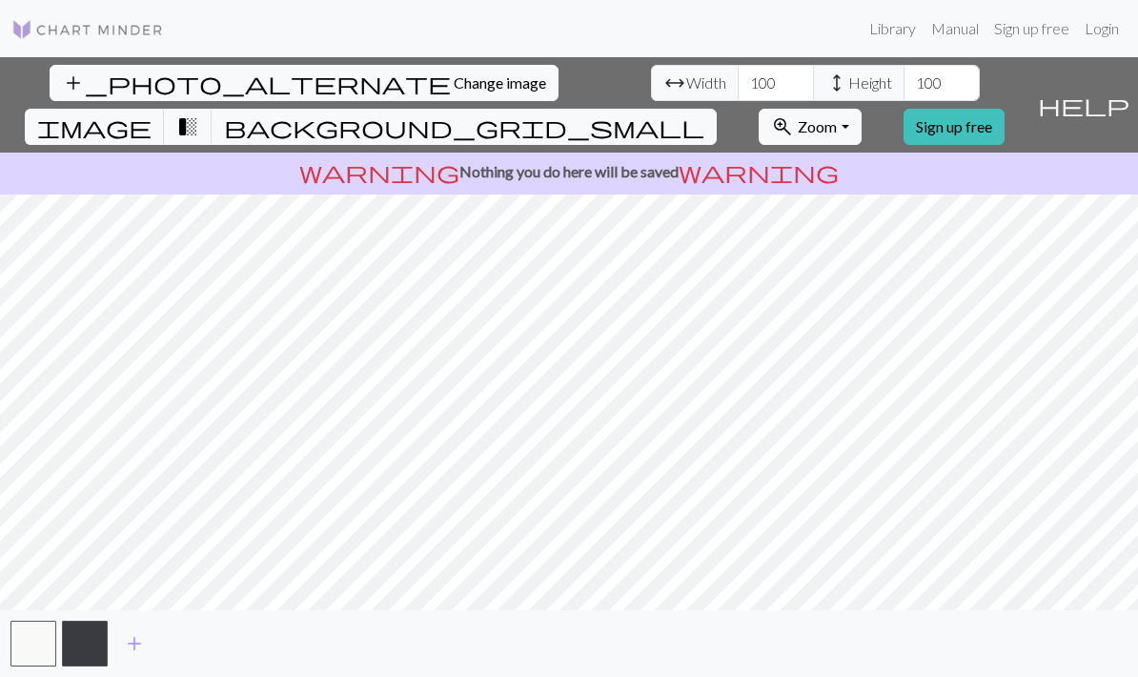
click at [717, 109] on button "background_grid_small" at bounding box center [464, 127] width 505 height 36
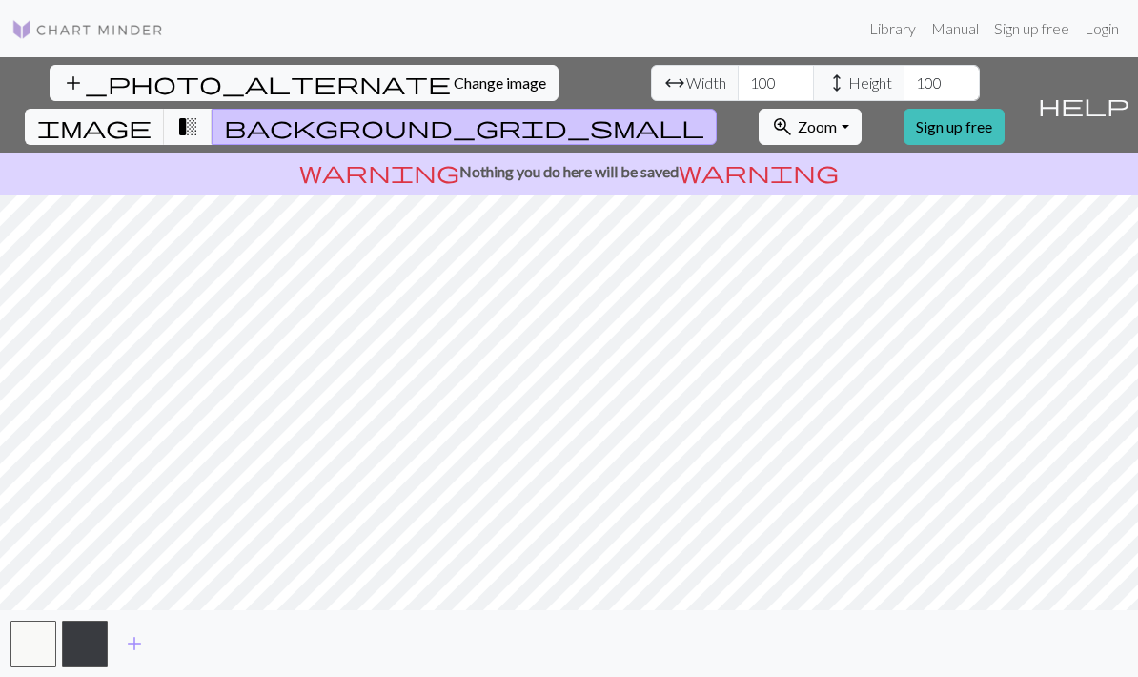
click at [199, 113] on span "transition_fade" at bounding box center [187, 126] width 23 height 27
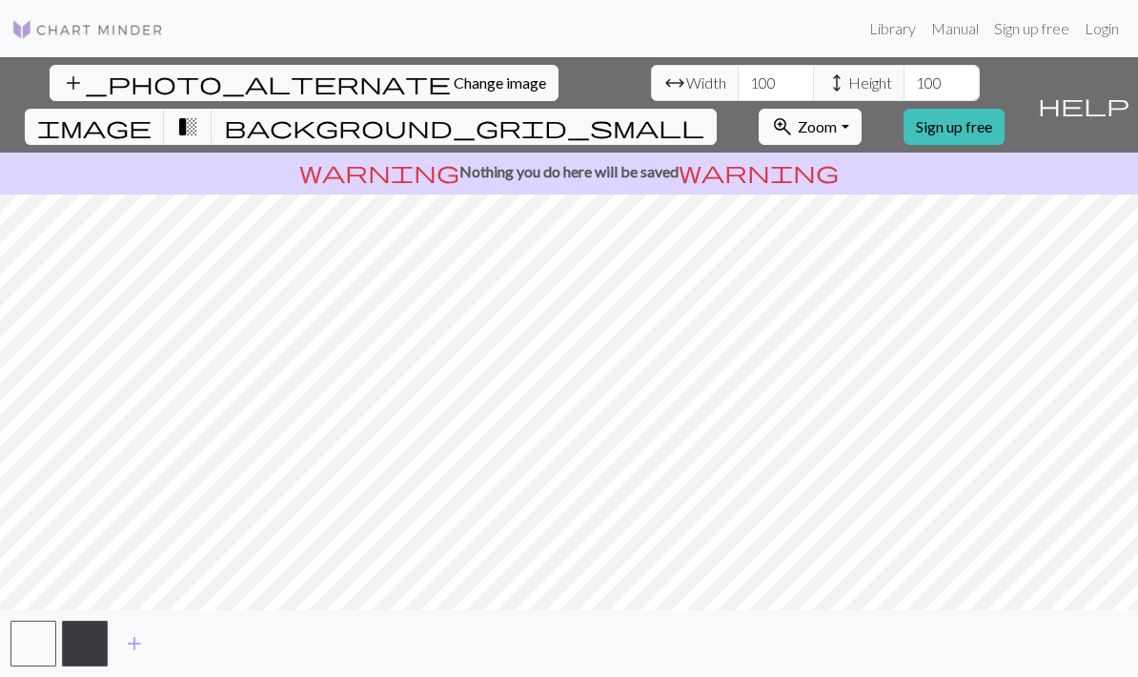
click at [717, 109] on button "background_grid_small" at bounding box center [464, 127] width 505 height 36
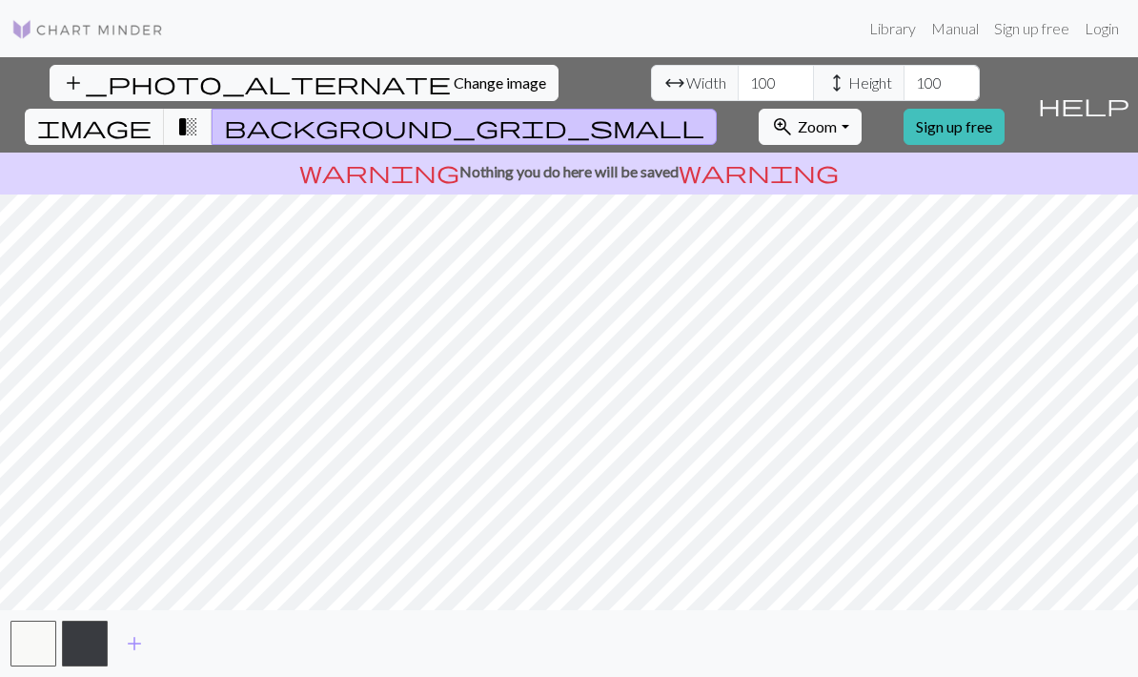
click at [704, 113] on span "background_grid_small" at bounding box center [464, 126] width 480 height 27
